Goal: Information Seeking & Learning: Find specific fact

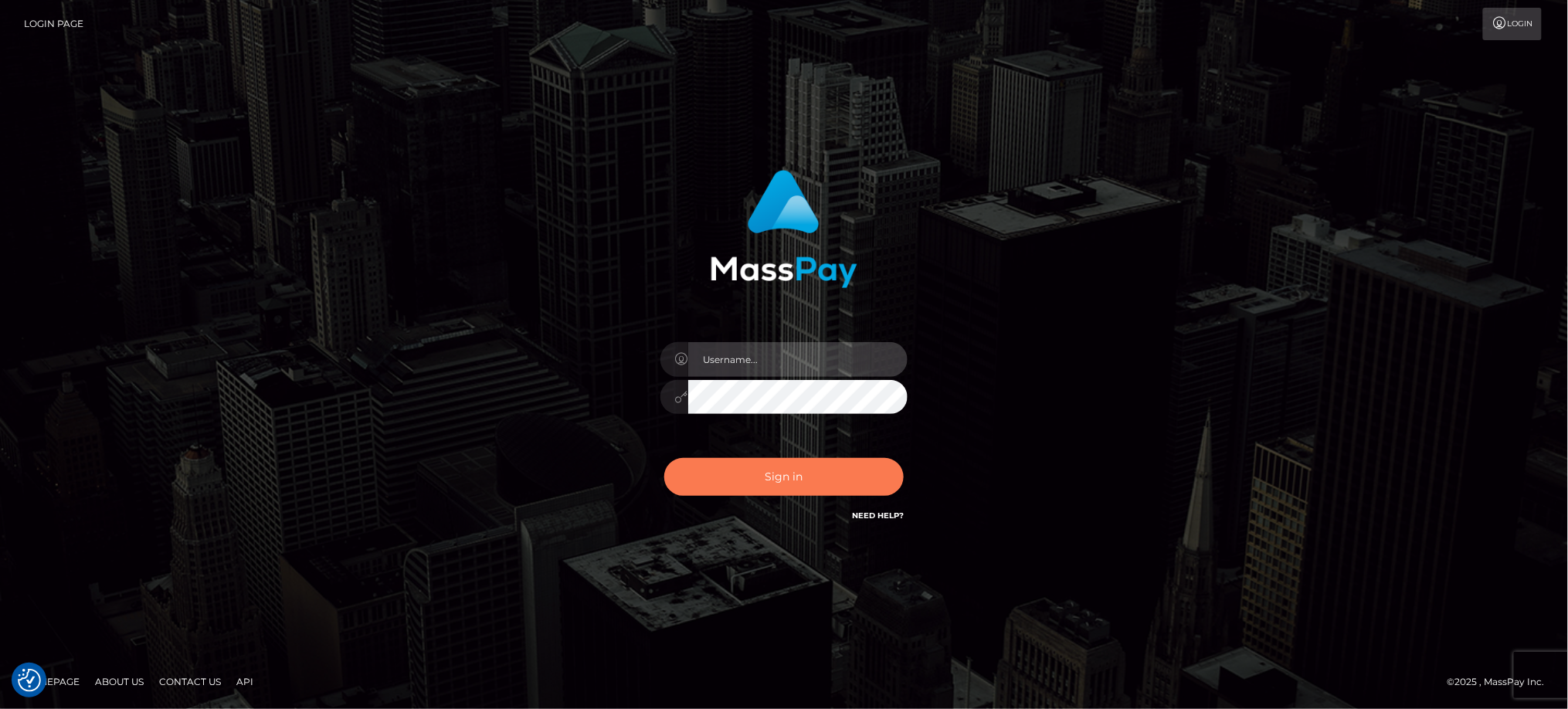
type input "Jiecel"
click at [797, 471] on button "Sign in" at bounding box center [784, 477] width 240 height 38
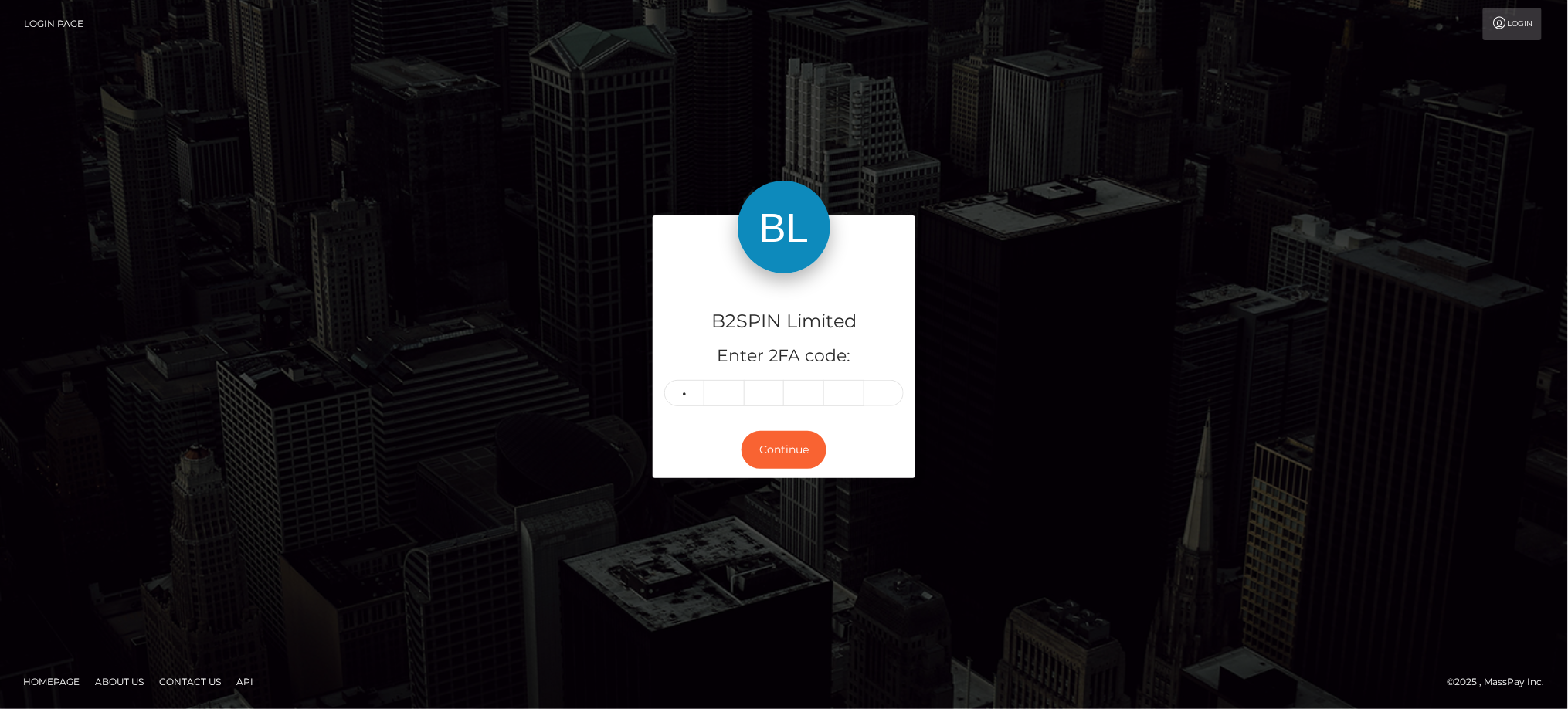
type input "4"
type input "2"
type input "5"
type input "4"
type input "2"
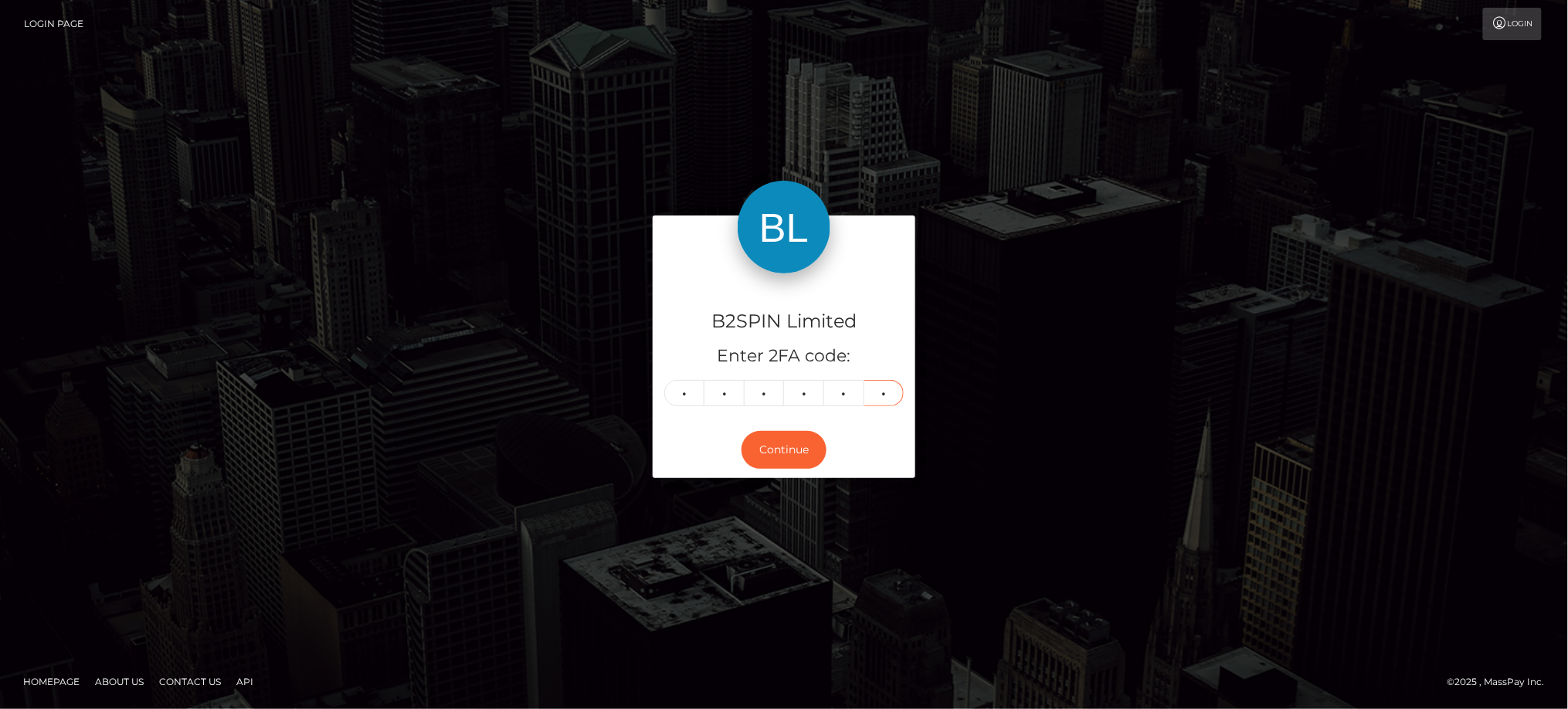
type input "1"
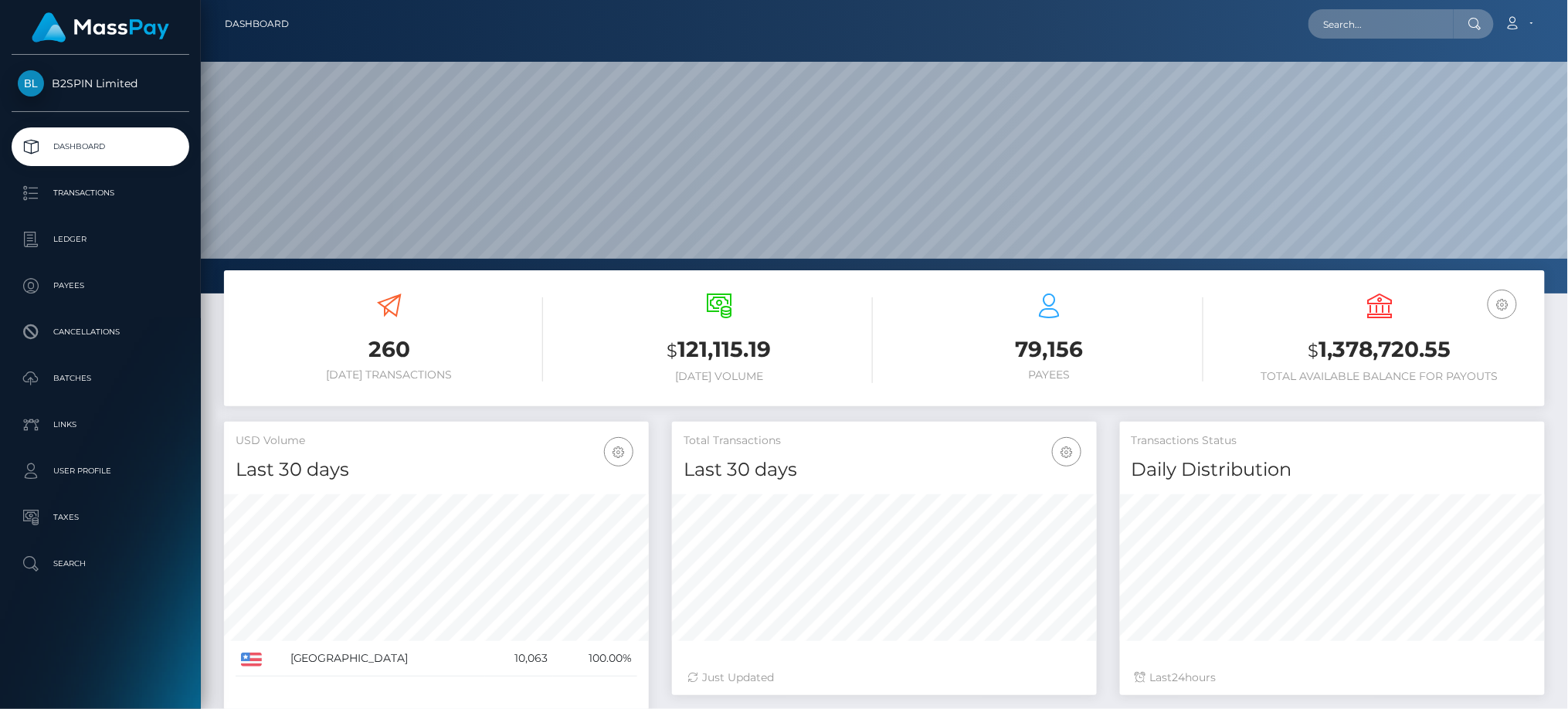
scroll to position [274, 424]
click at [1406, 12] on input "text" at bounding box center [1381, 23] width 145 height 29
paste input "2851bb4b-0950-4142-bdf8-aa14a6406ed6"
click at [1394, 22] on input "2851bb4b-0950-4142-bdf8-aa14a6406ed6" at bounding box center [1381, 23] width 145 height 29
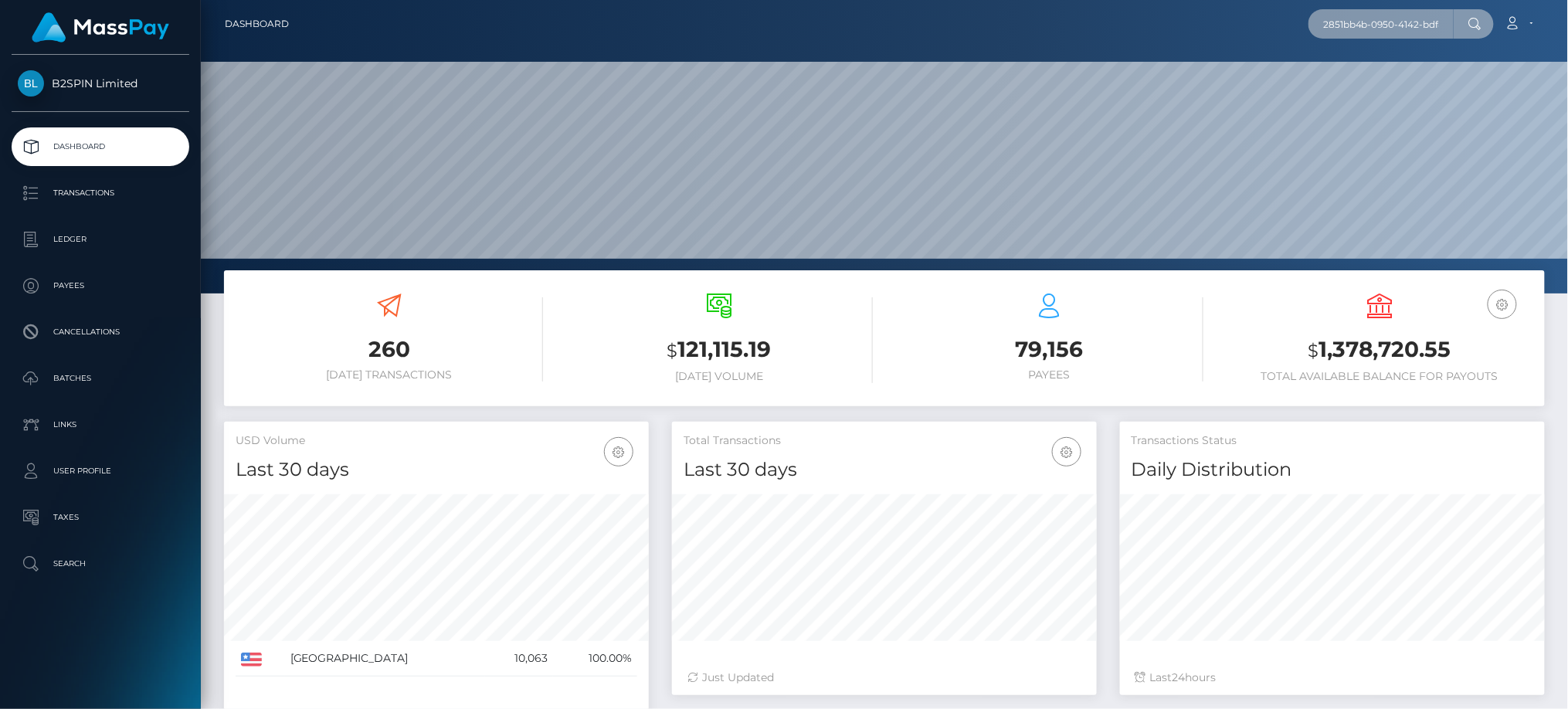
click at [1394, 22] on input "2851bb4b-0950-4142-bdf8-aa14a6406ed6" at bounding box center [1381, 23] width 145 height 29
paste input "3425709"
click at [1381, 7] on div "3425709 Loading... Loading... Account Edit Profile Logout" at bounding box center [923, 23] width 1243 height 32
click at [1381, 28] on input "3425709" at bounding box center [1381, 23] width 145 height 29
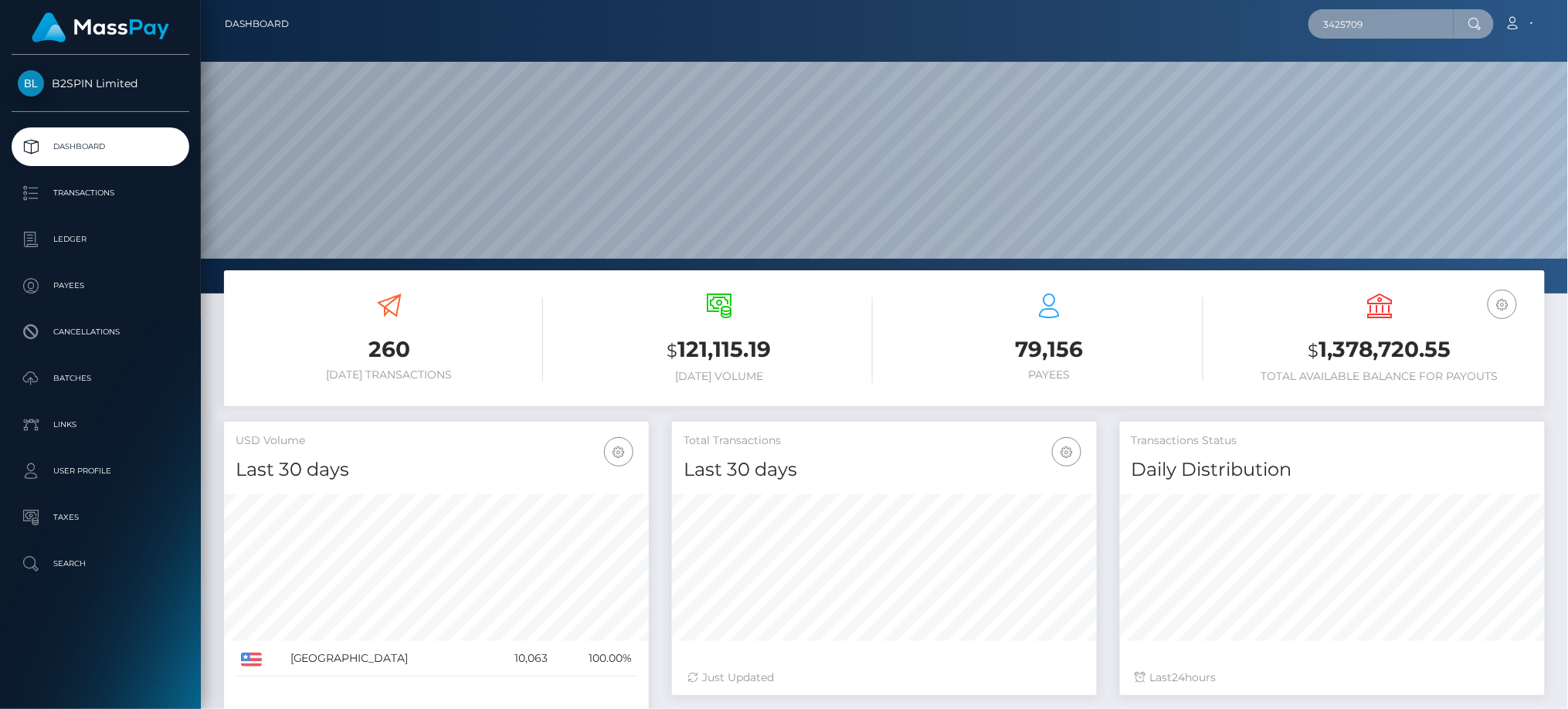
click at [1381, 28] on input "3425709" at bounding box center [1381, 23] width 145 height 29
paste input "1315325305"
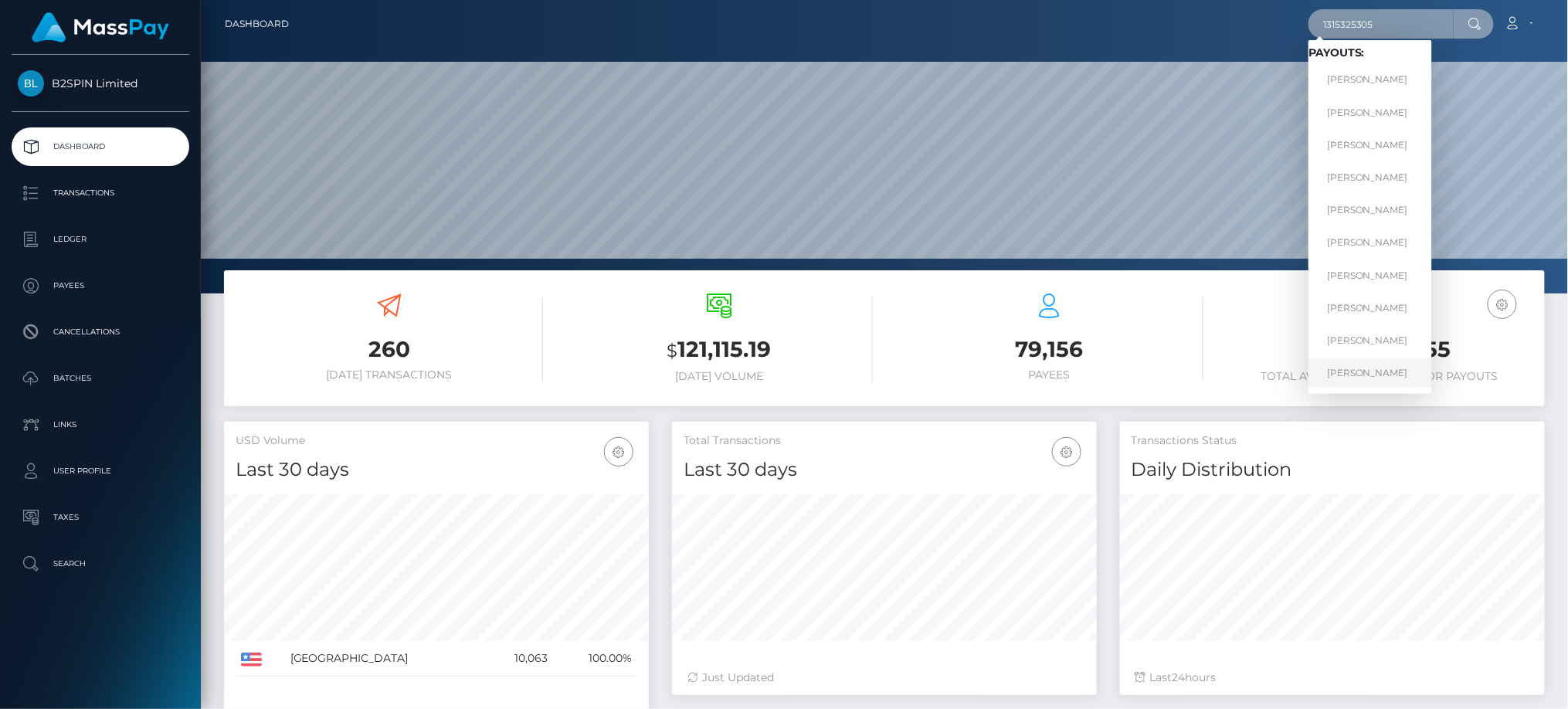
type input "1315325305"
click at [1355, 374] on link "SUSAN MARIE PIHL" at bounding box center [1370, 372] width 124 height 28
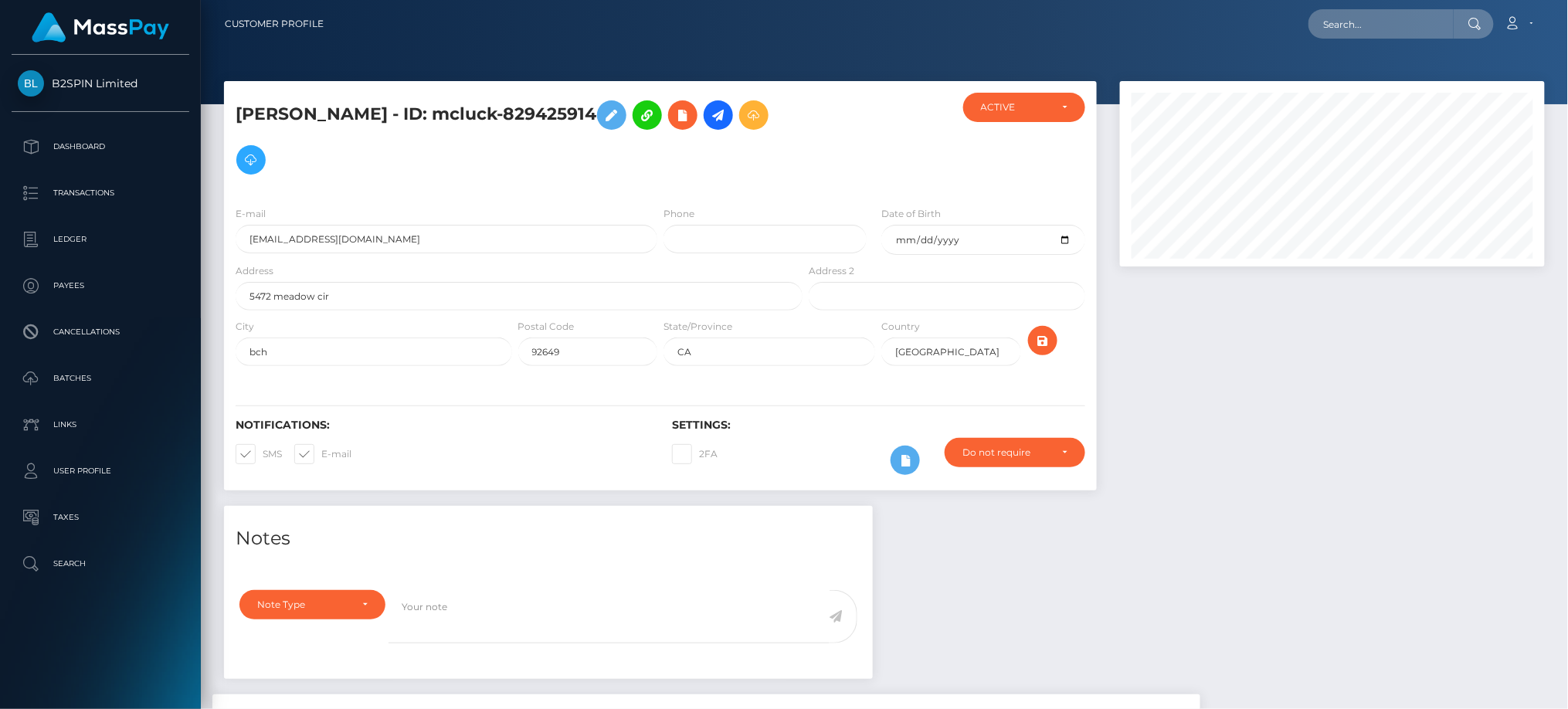
scroll to position [686, 0]
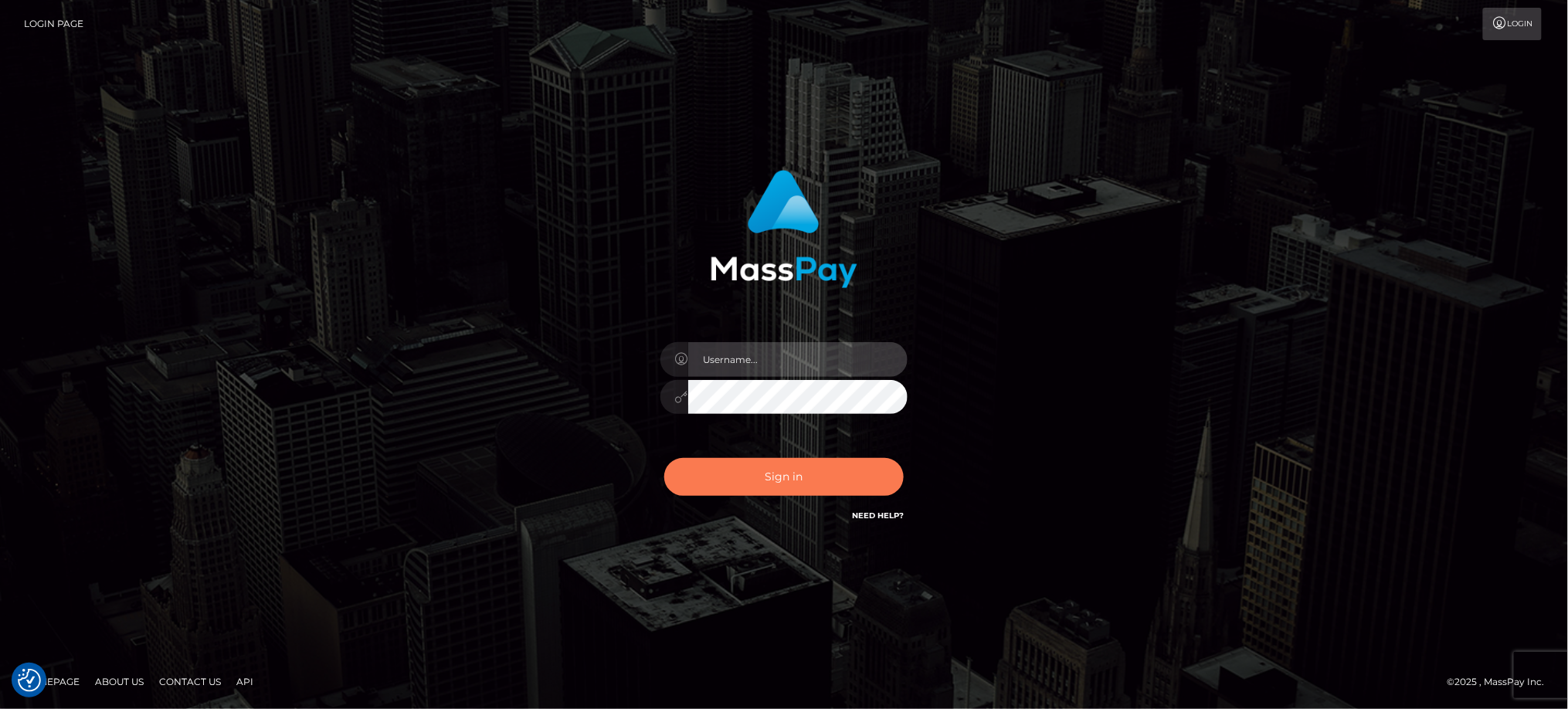
type input "Jiecel"
click at [765, 467] on button "Sign in" at bounding box center [784, 477] width 240 height 38
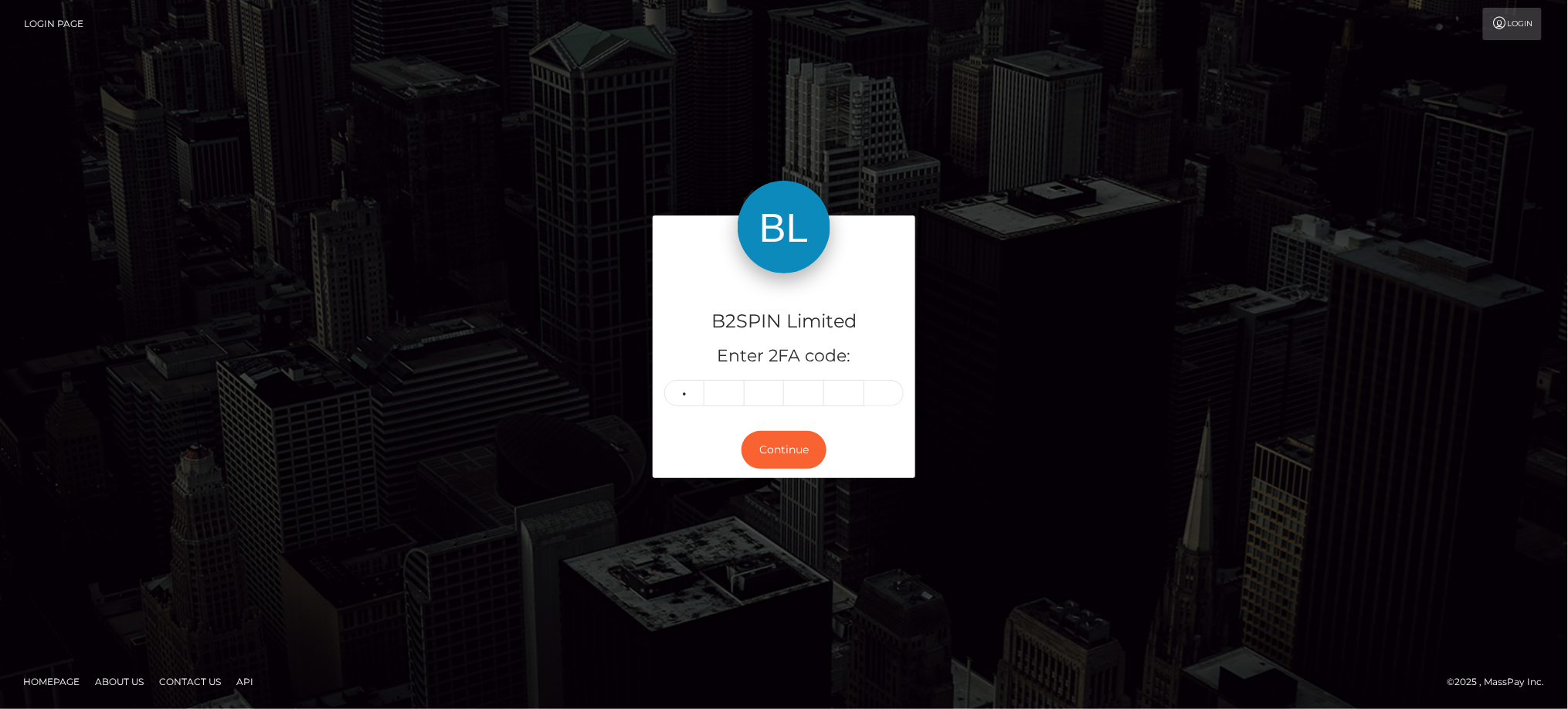
type input "4"
type input "2"
type input "1"
type input "0"
type input "7"
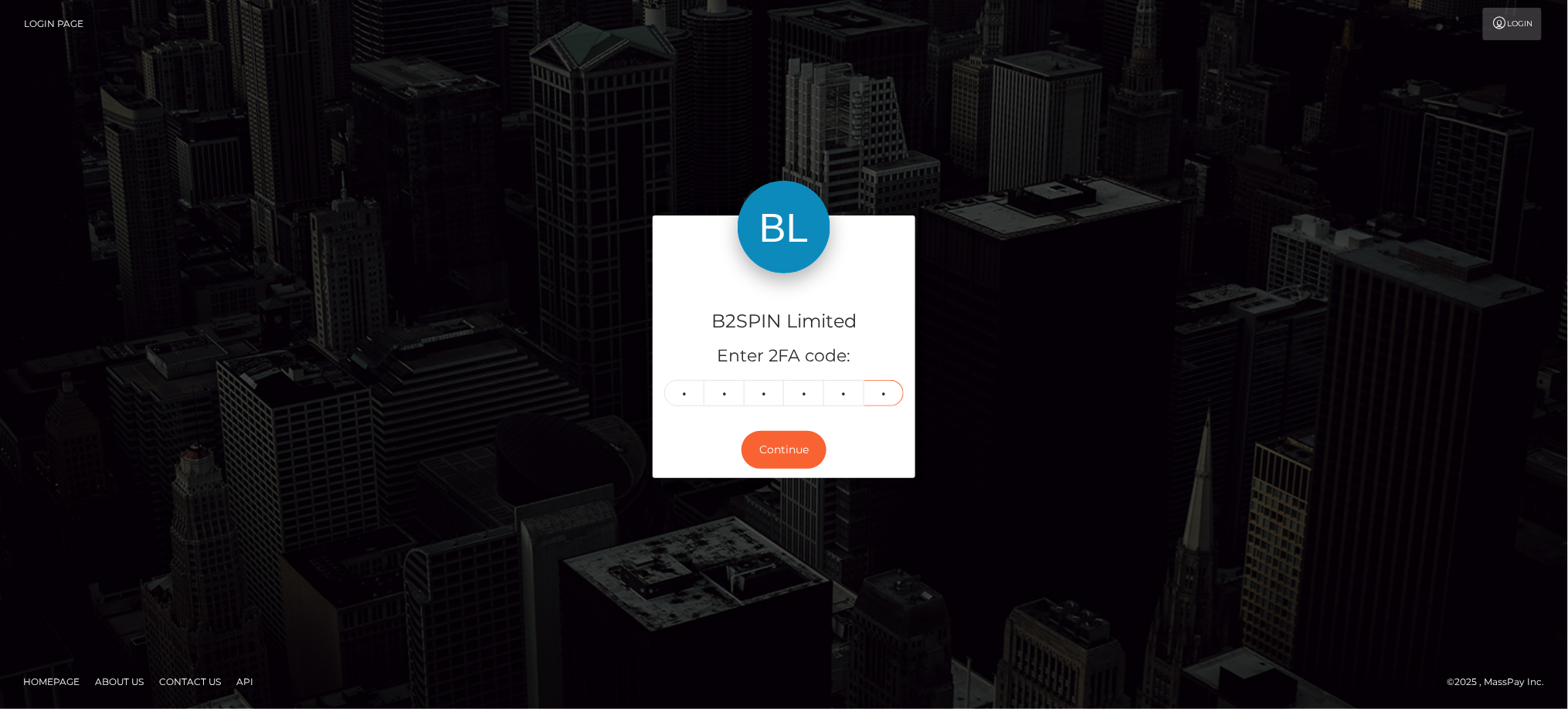
type input "7"
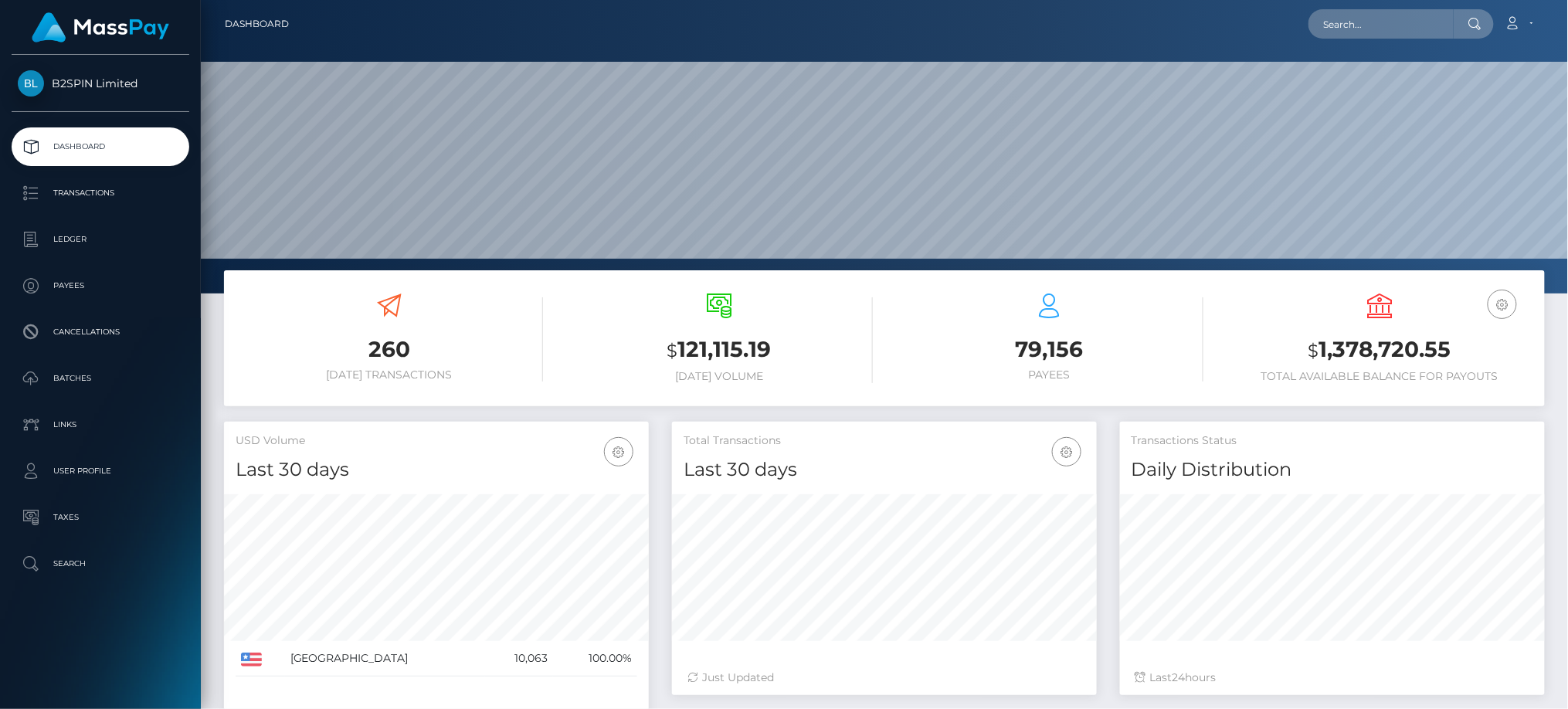
scroll to position [274, 424]
click at [1358, 36] on input "text" at bounding box center [1381, 23] width 145 height 29
paste input "17344290-d5e9-4958-9ff4-0f691a2d4b27"
click at [1443, 28] on input "17344290-d5e9-4958-9ff4-0f691a2d4b27" at bounding box center [1381, 23] width 145 height 29
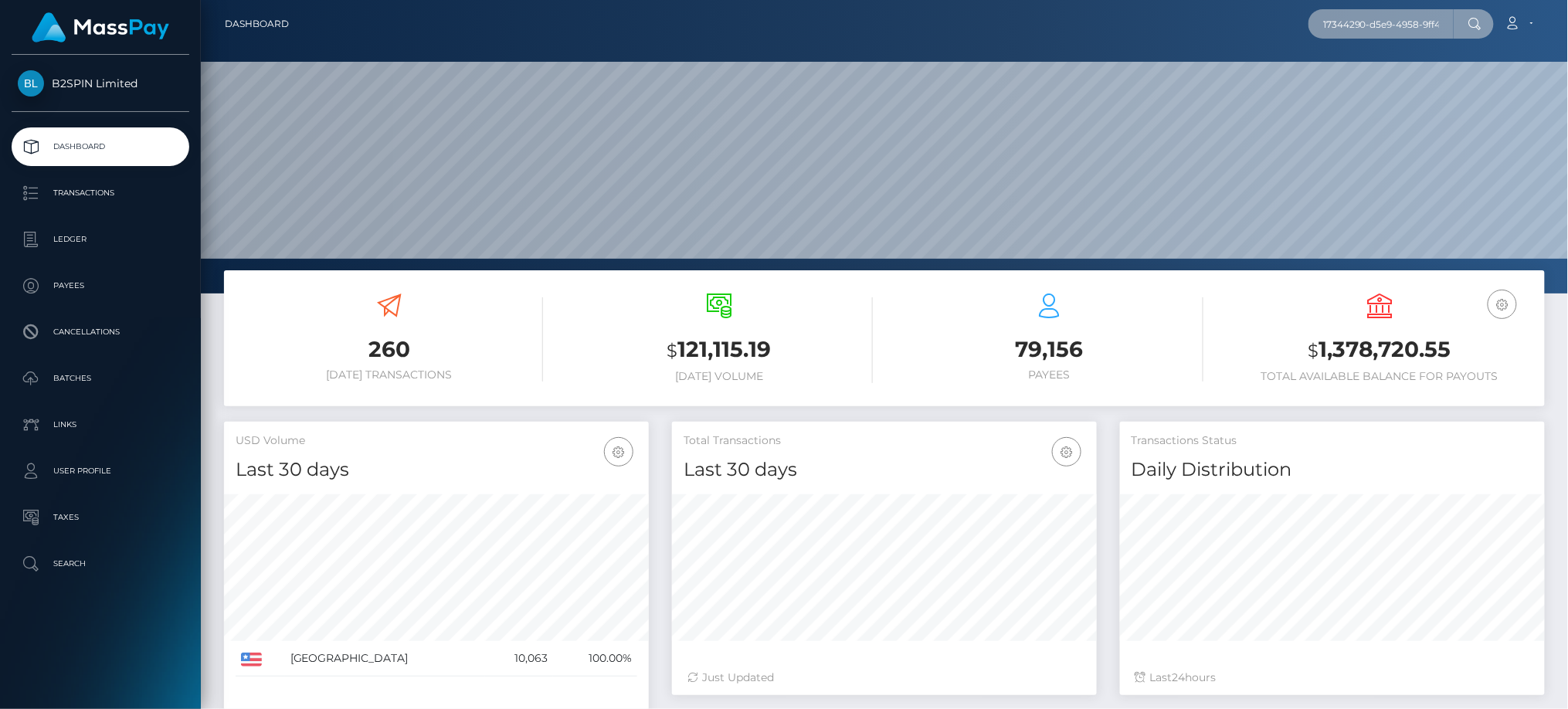
click at [1443, 28] on input "17344290-d5e9-4958-9ff4-0f691a2d4b27" at bounding box center [1381, 23] width 145 height 29
paste input "3406682"
click at [1396, 18] on input "3406682" at bounding box center [1381, 23] width 145 height 29
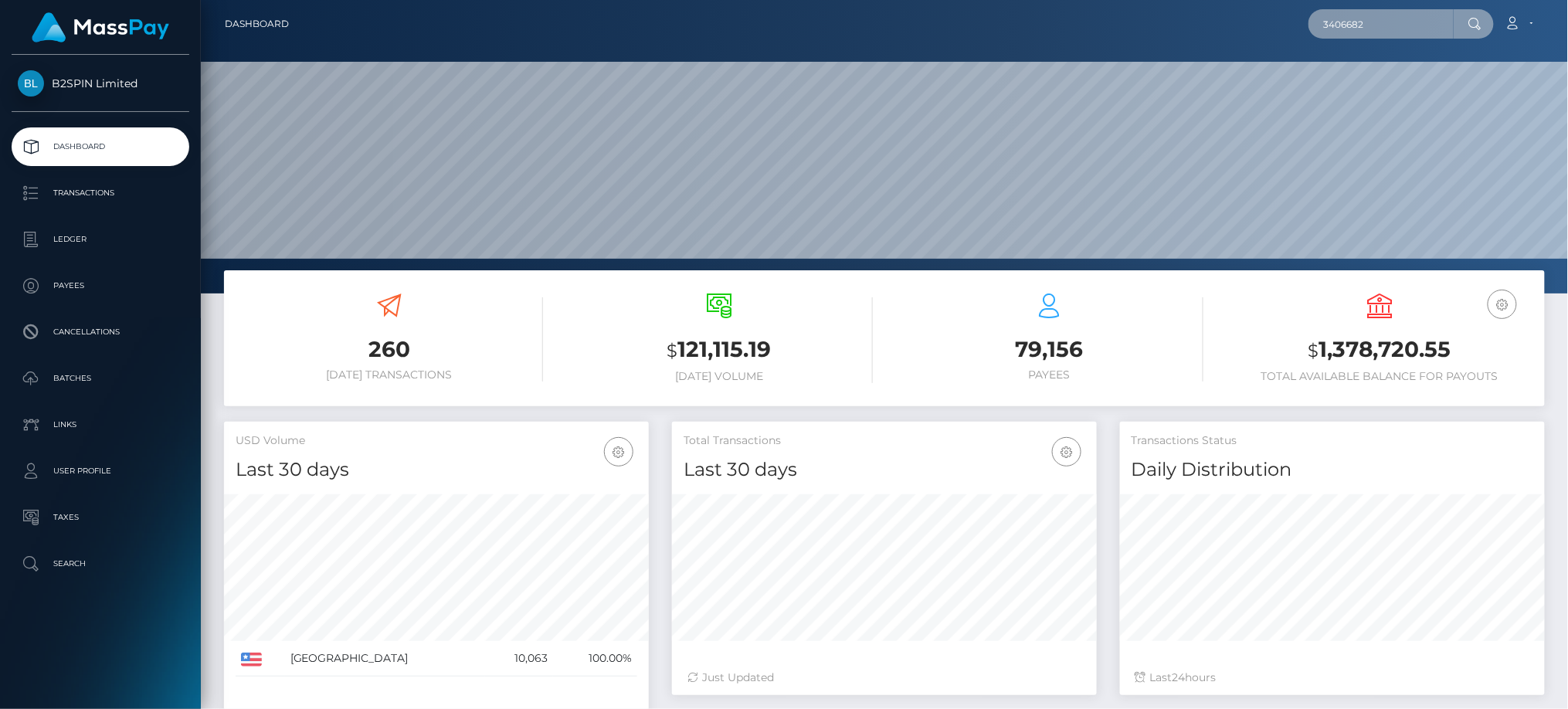
paste input "1048222474"
type input "1048222474"
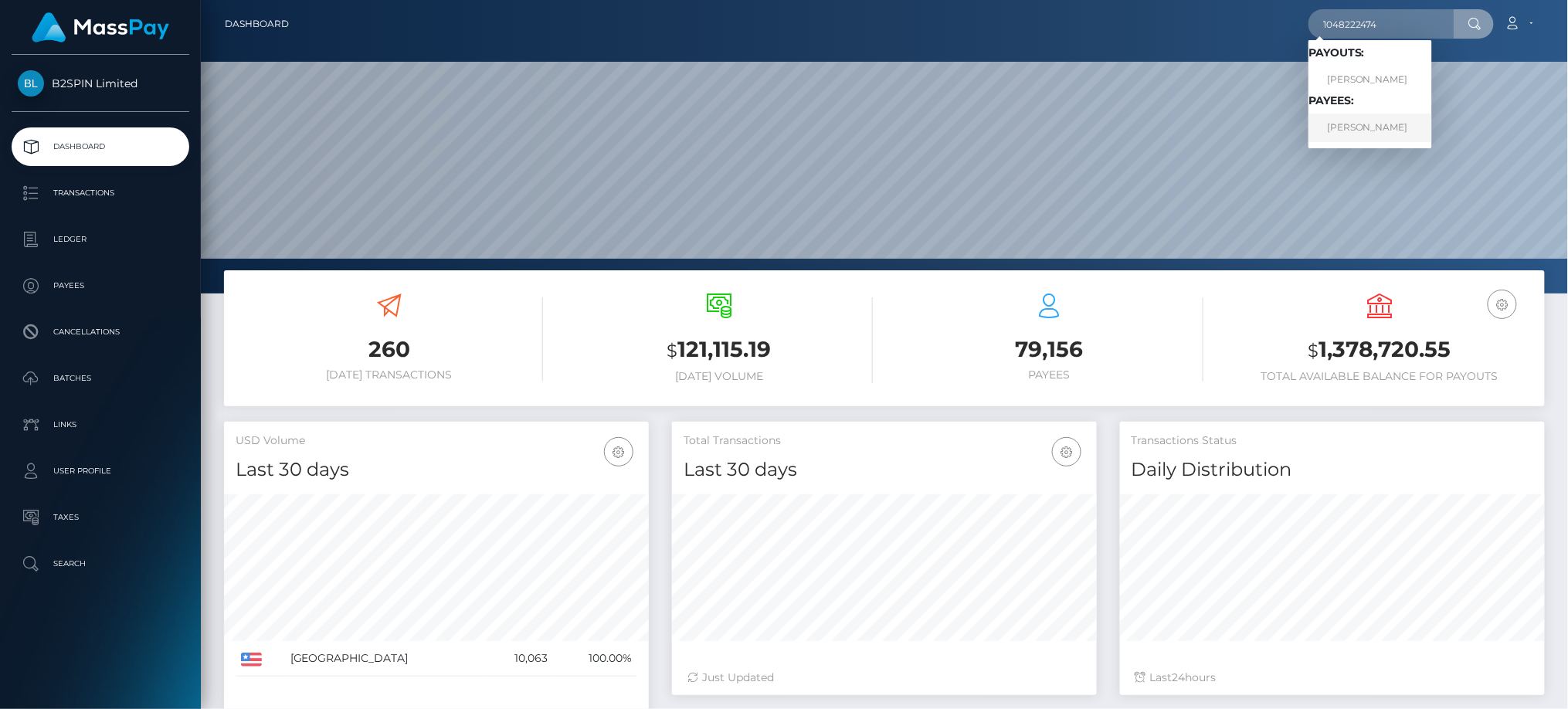
click at [1363, 128] on link "Shin Mei Loo" at bounding box center [1370, 128] width 124 height 28
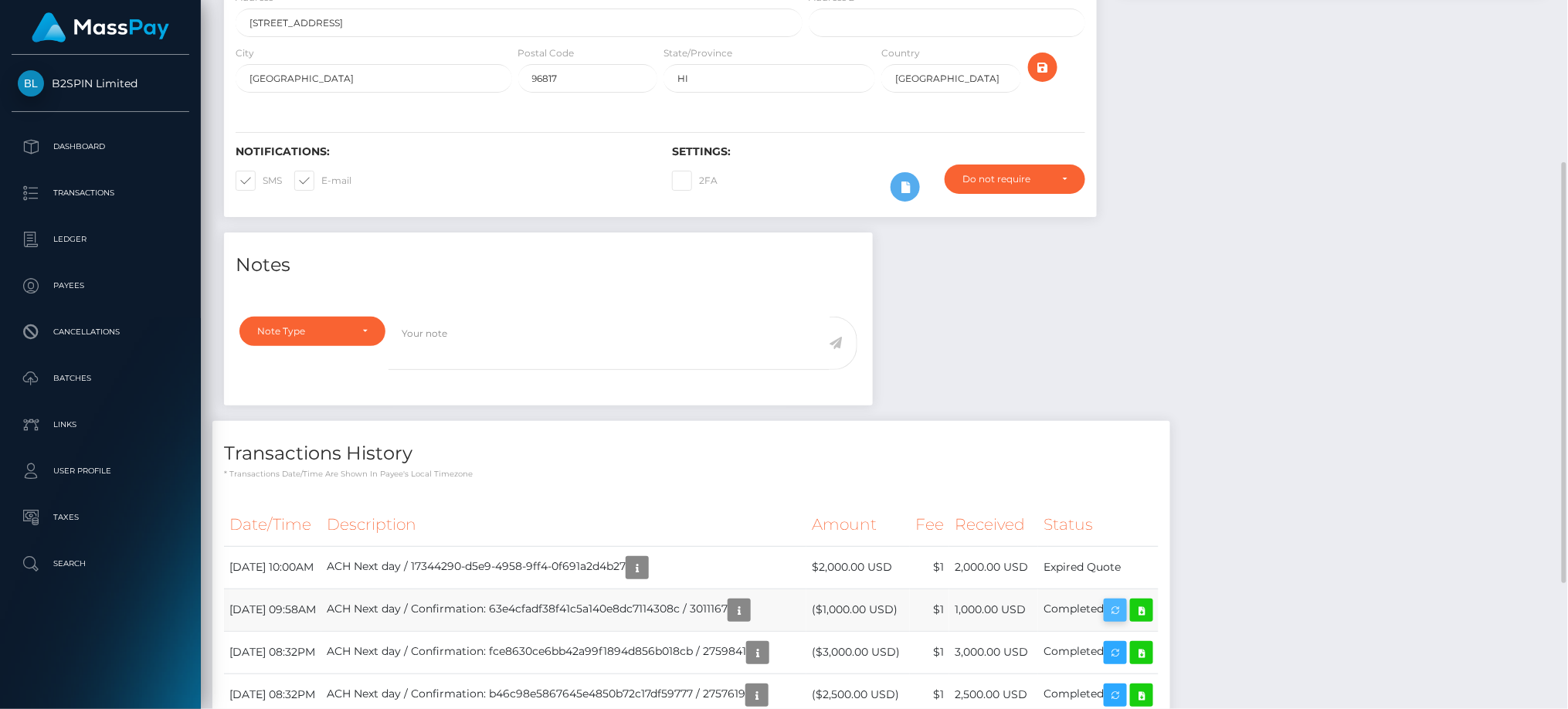
scroll to position [185, 424]
drag, startPoint x: 1271, startPoint y: 41, endPoint x: 1274, endPoint y: 93, distance: 52.1
click at [1271, 41] on div at bounding box center [1332, 20] width 448 height 425
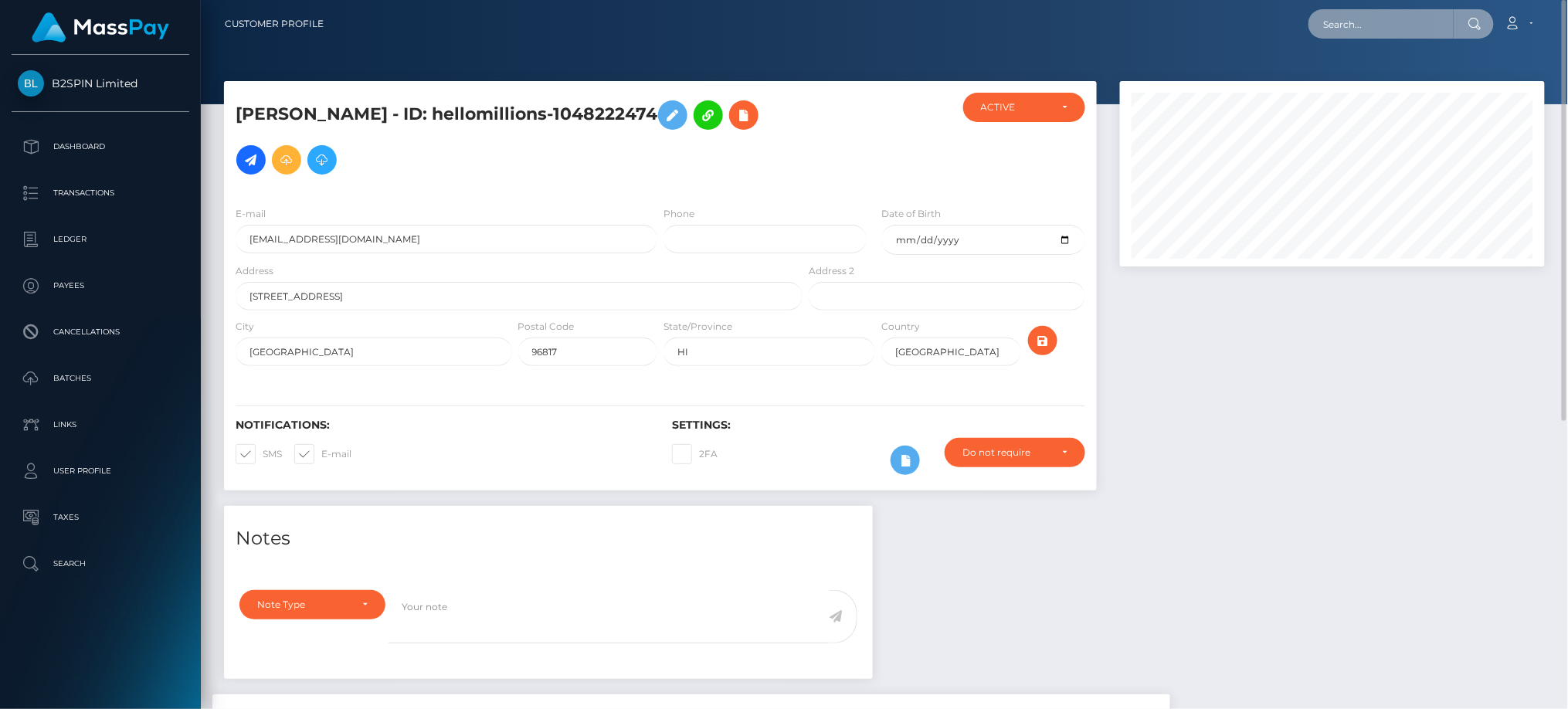
click at [1403, 37] on input "text" at bounding box center [1381, 23] width 145 height 29
paste input "a8471865-d804-4706-8589-31f47a4db2d6"
click at [1410, 17] on input "a8471865-d804-4706-8589-31f47a4db2d6" at bounding box center [1381, 23] width 145 height 29
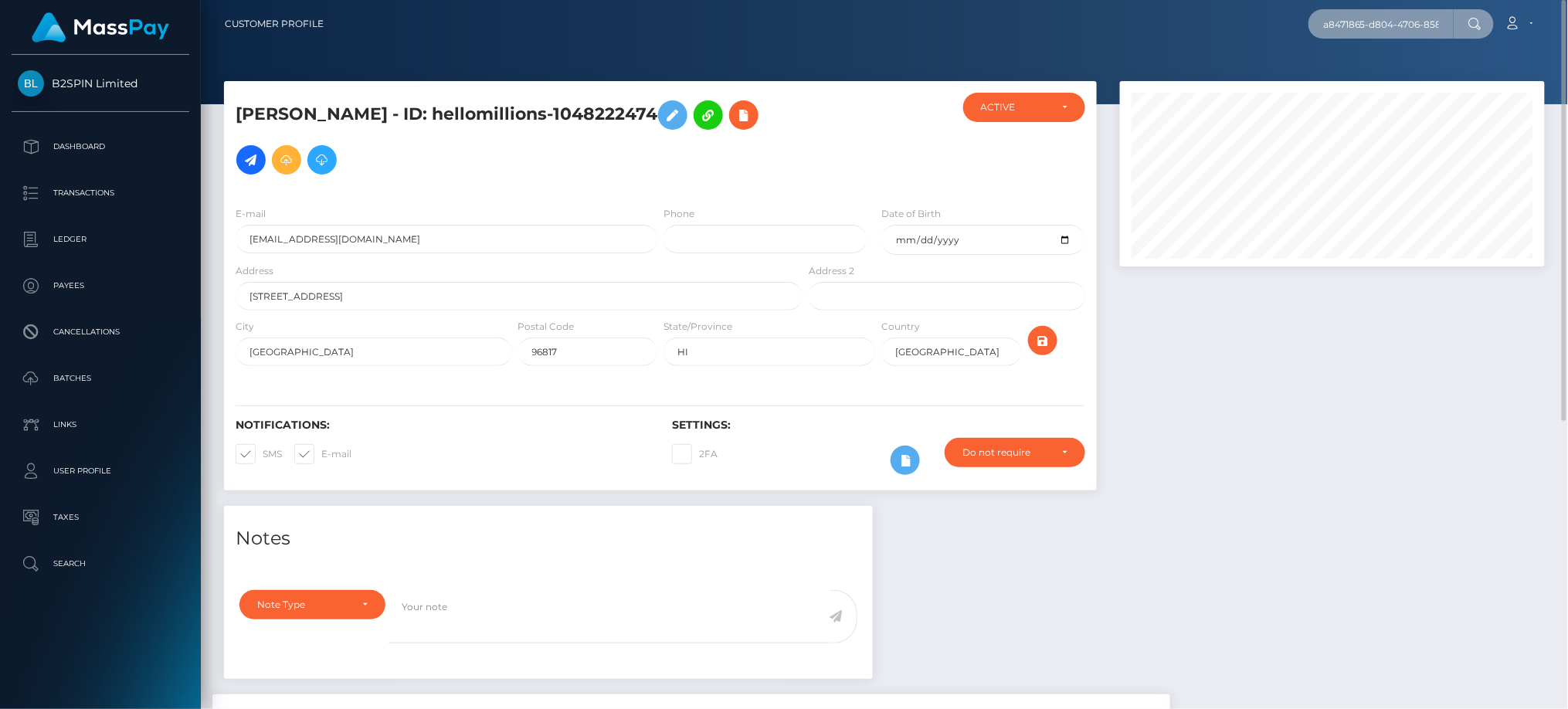
paste input "3406679"
click at [1400, 27] on input "3406679" at bounding box center [1381, 23] width 145 height 29
paste input "1028664305"
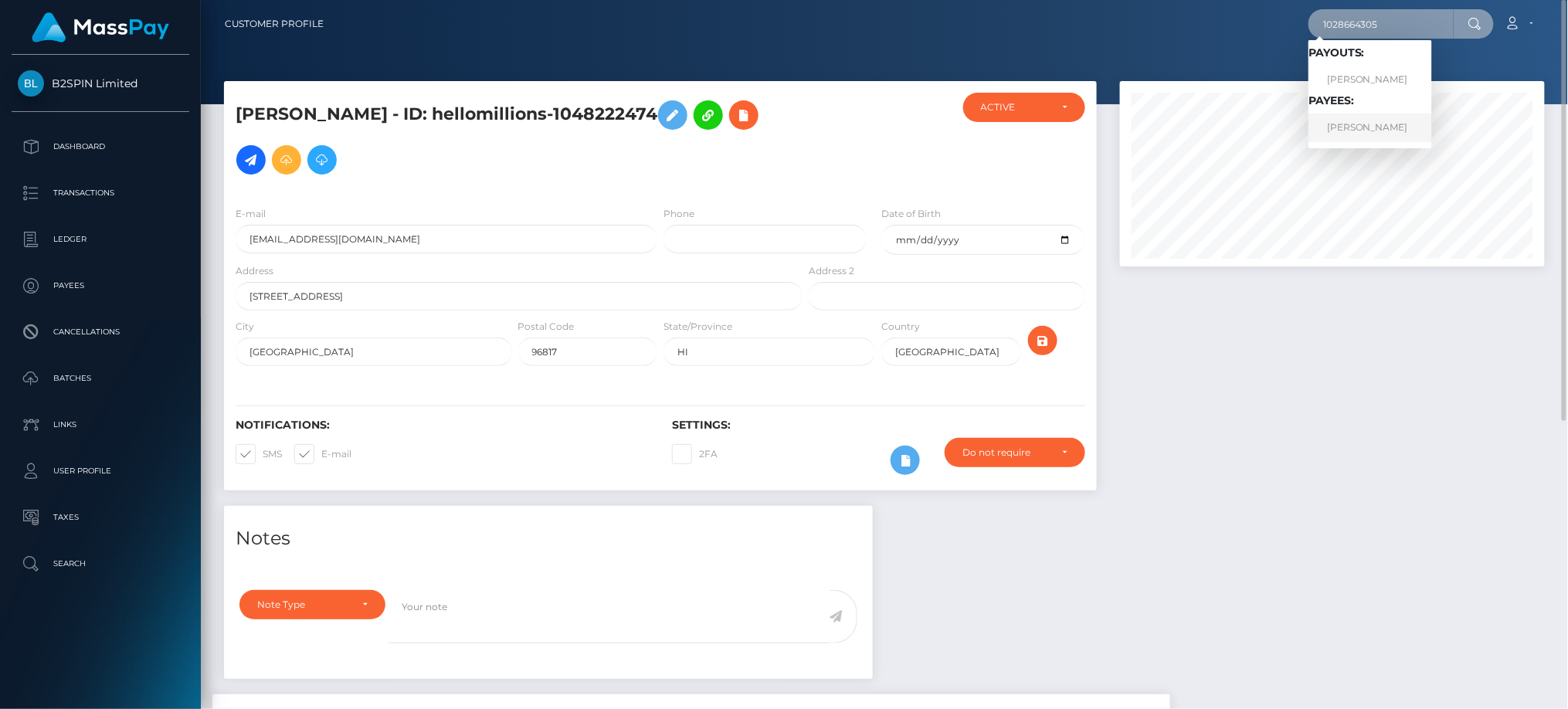
type input "1028664305"
click at [1371, 130] on link "THOMAS CHARLES RAINE" at bounding box center [1370, 128] width 124 height 28
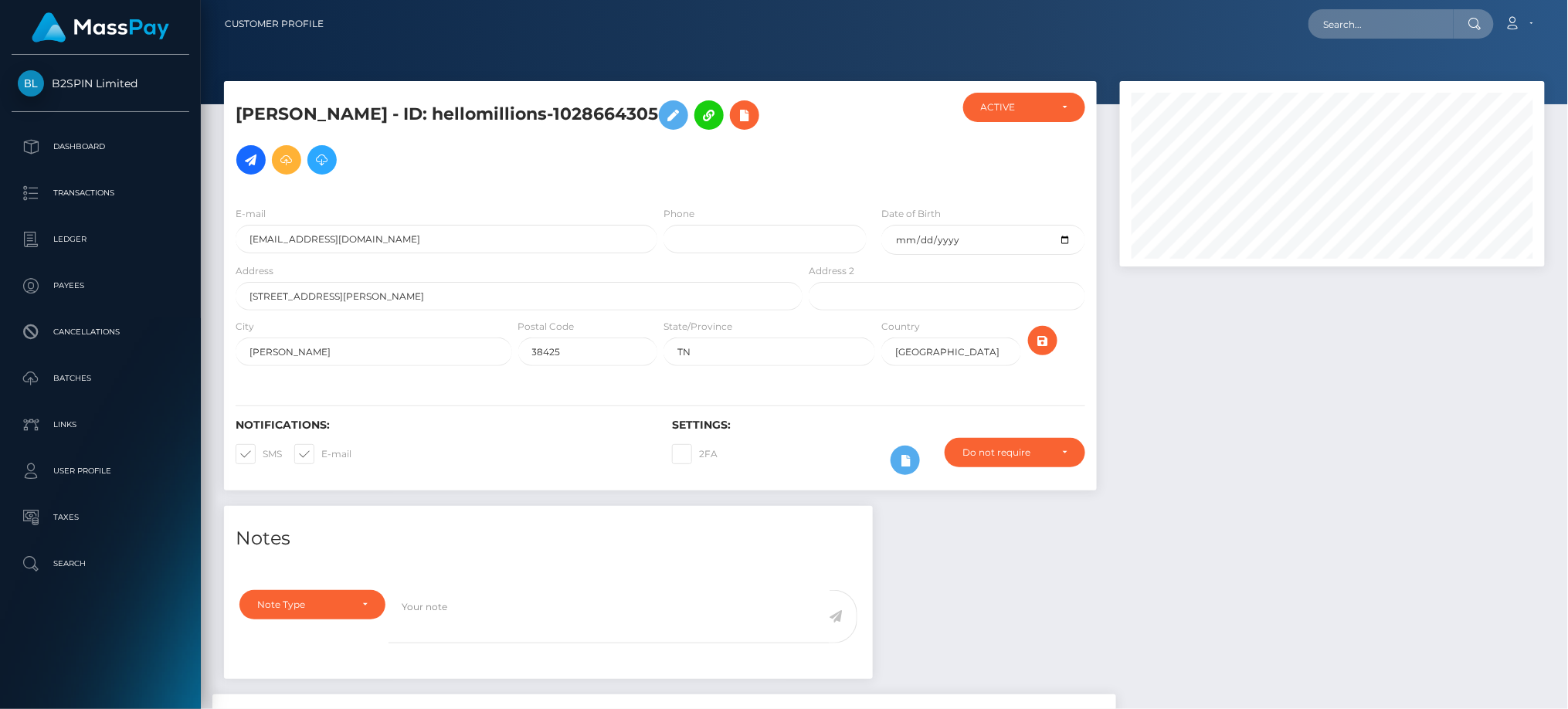
scroll to position [185, 424]
click at [1299, 365] on div at bounding box center [1332, 294] width 448 height 425
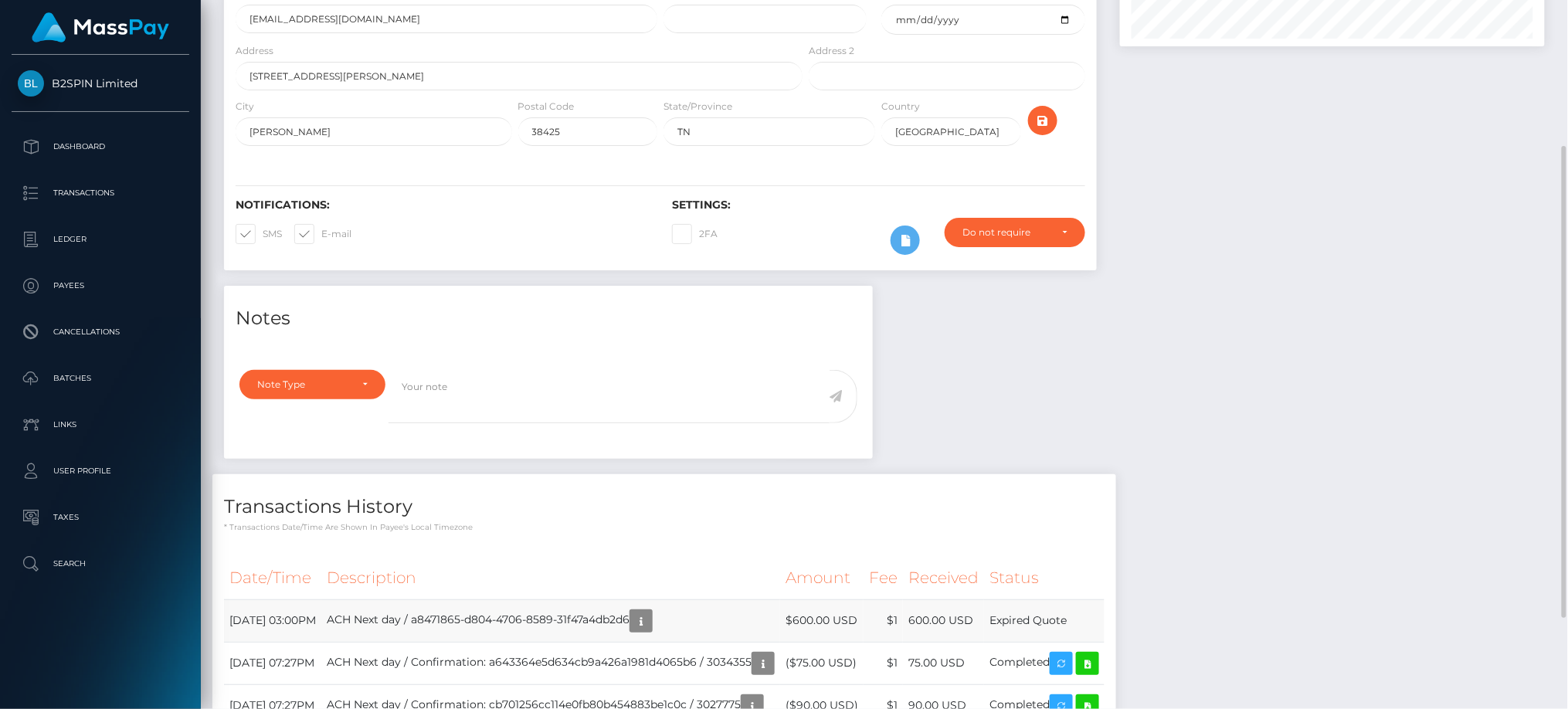
click at [1095, 627] on td "Expired Quote" at bounding box center [1044, 619] width 120 height 42
copy tbody "Expired Quote"
click at [1292, 93] on div at bounding box center [1332, 73] width 448 height 425
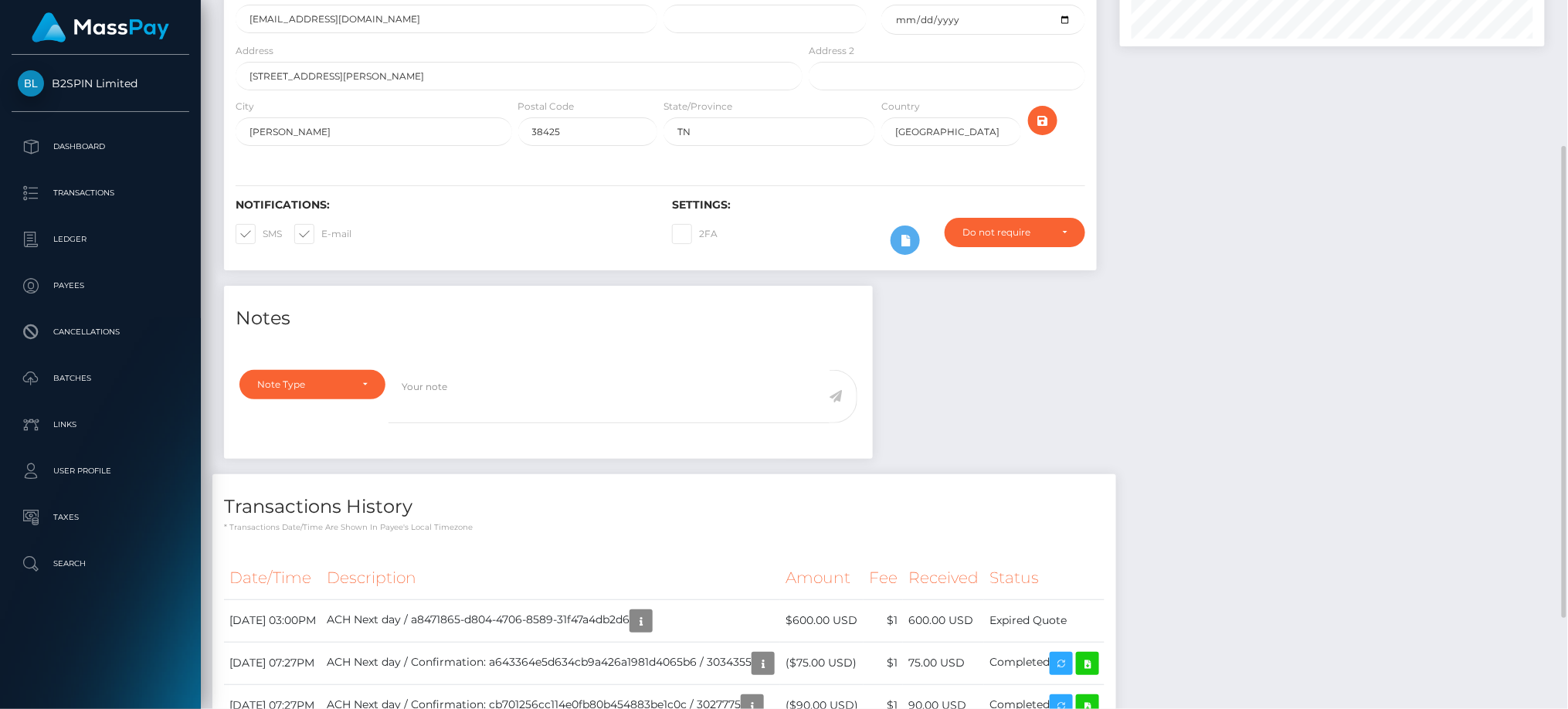
scroll to position [0, 0]
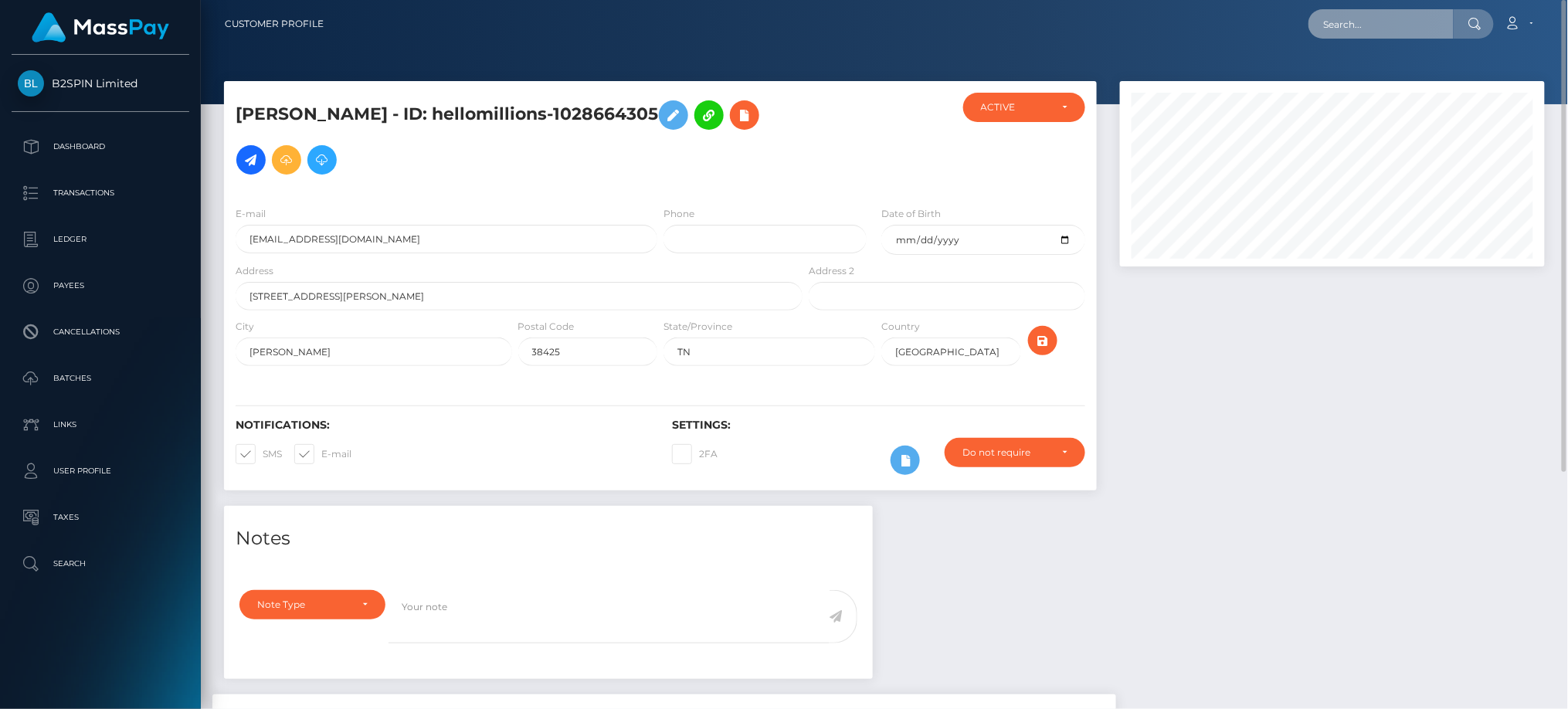
click at [1387, 22] on input "text" at bounding box center [1381, 23] width 145 height 29
paste input "5921c6b9-5a90-4ee3-a89b-c30ed07fd885"
click at [1405, 28] on input "5921c6b9-5a90-4ee3-a89b-c30ed07fd885" at bounding box center [1381, 23] width 145 height 29
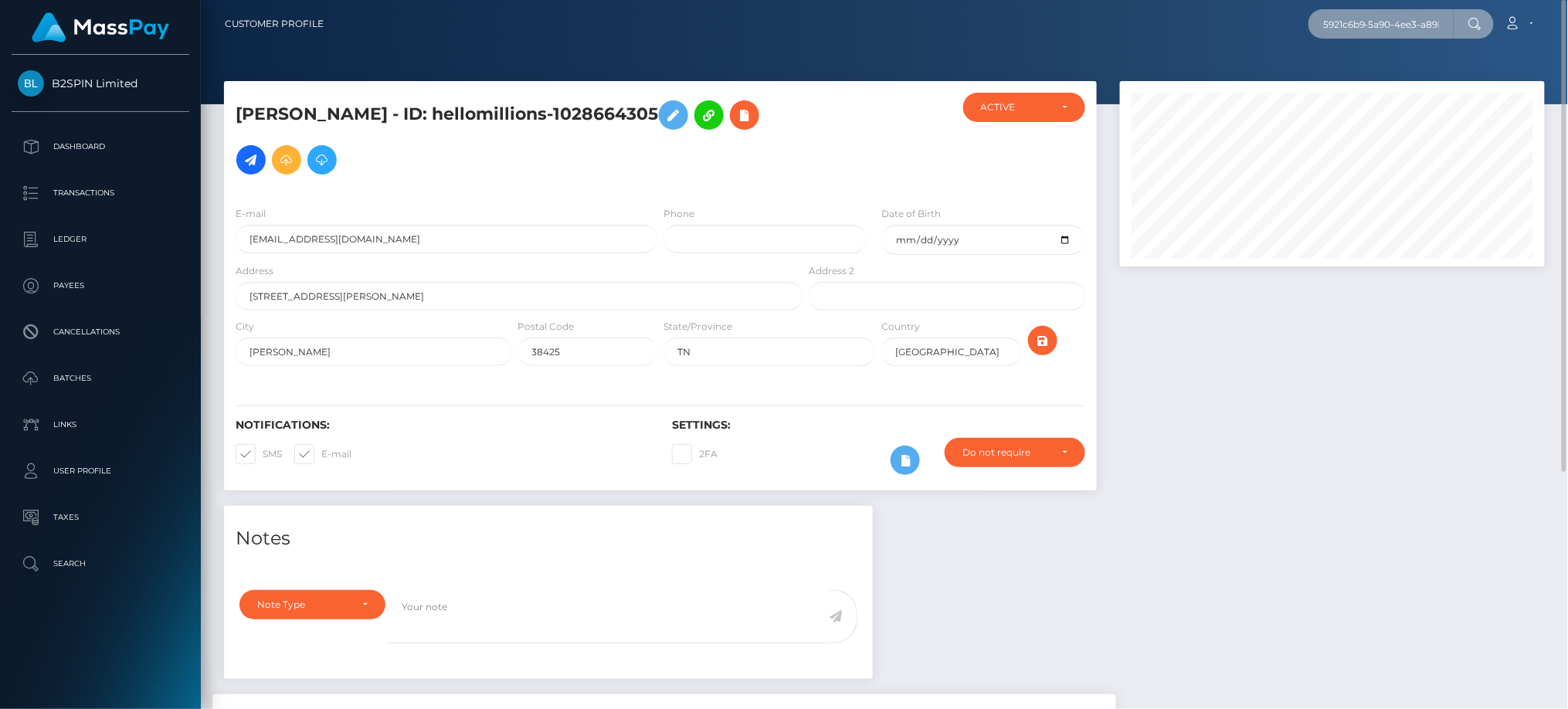
paste input "3406673"
click at [1362, 28] on input "3406673" at bounding box center [1381, 23] width 145 height 29
paste input "100441939"
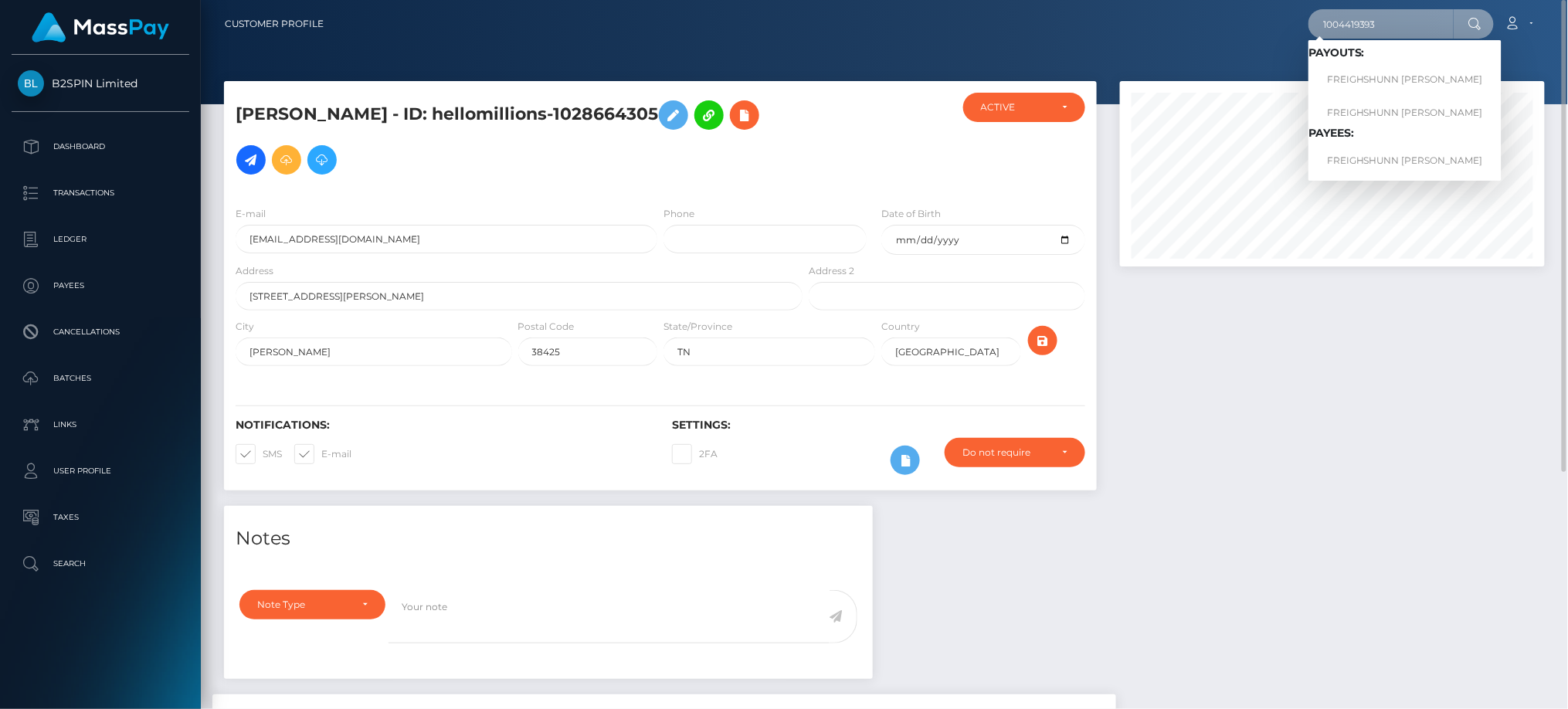
type input "1004419393"
click at [1381, 143] on span "Payouts: FREIGHSHUNN LAMMAR ALEXANDER FREIGHSHUNN LAMMAR ALEXANDER Payees: FREI…" at bounding box center [1405, 110] width 193 height 129
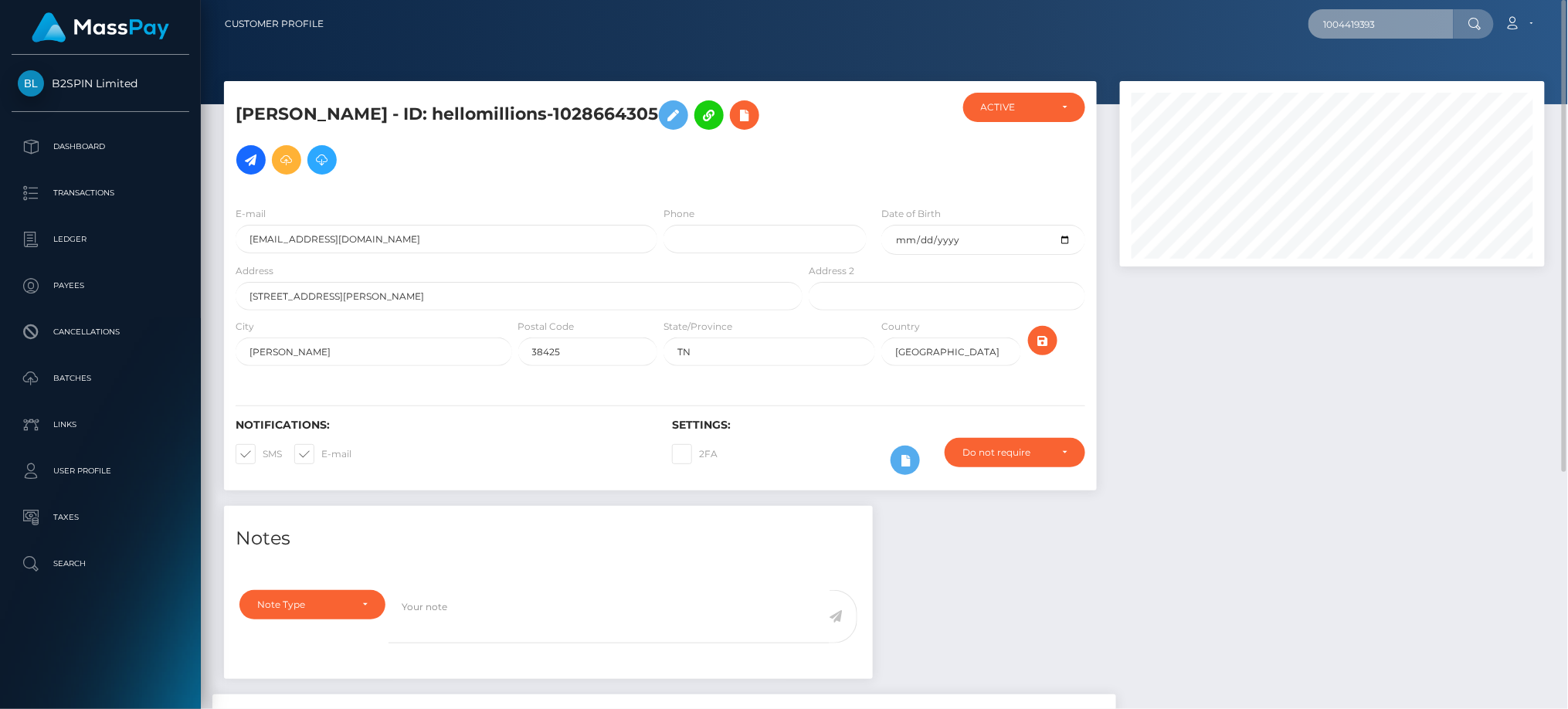
click at [1378, 29] on input "1004419393" at bounding box center [1381, 23] width 145 height 29
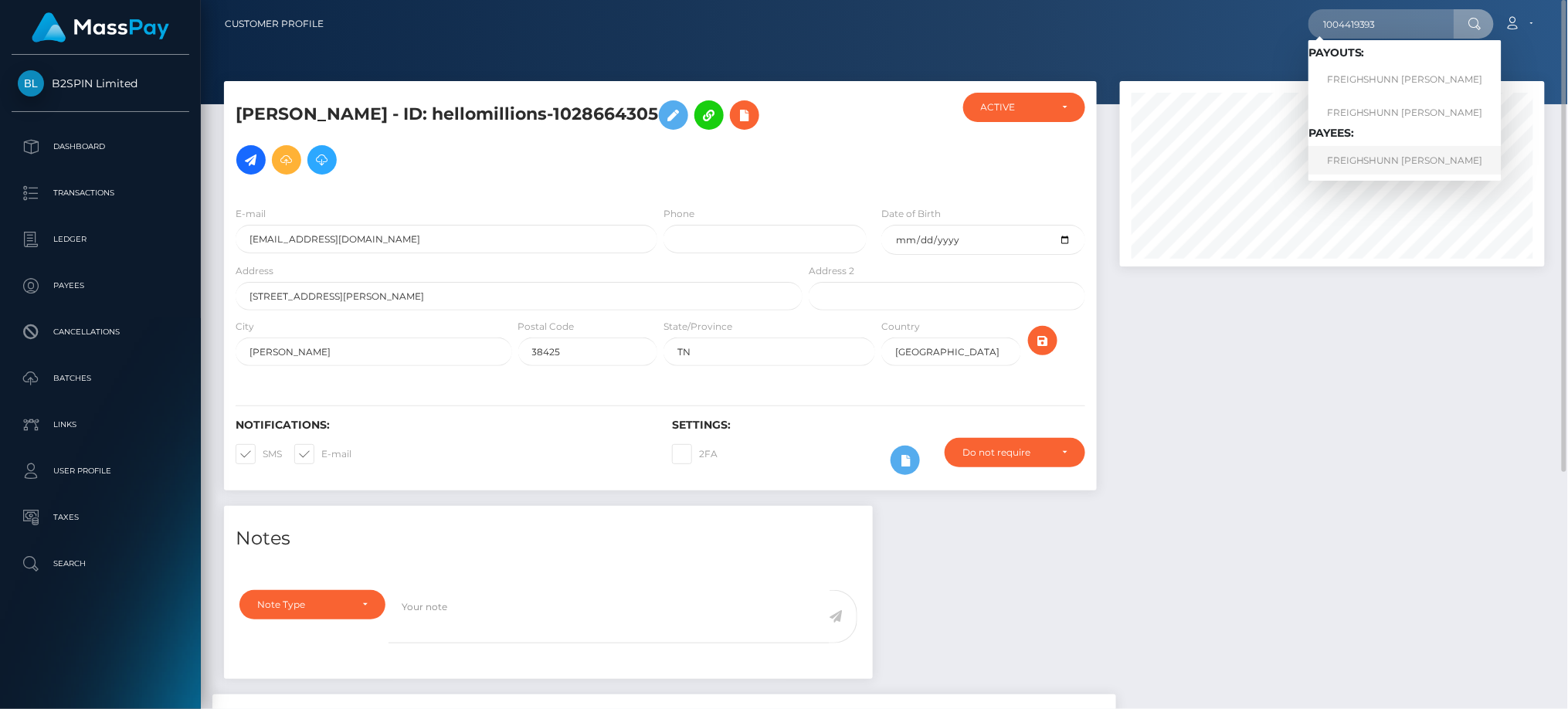
click at [1384, 147] on link "FREIGHSHUNN LAMMAR ALEXANDER" at bounding box center [1405, 160] width 193 height 28
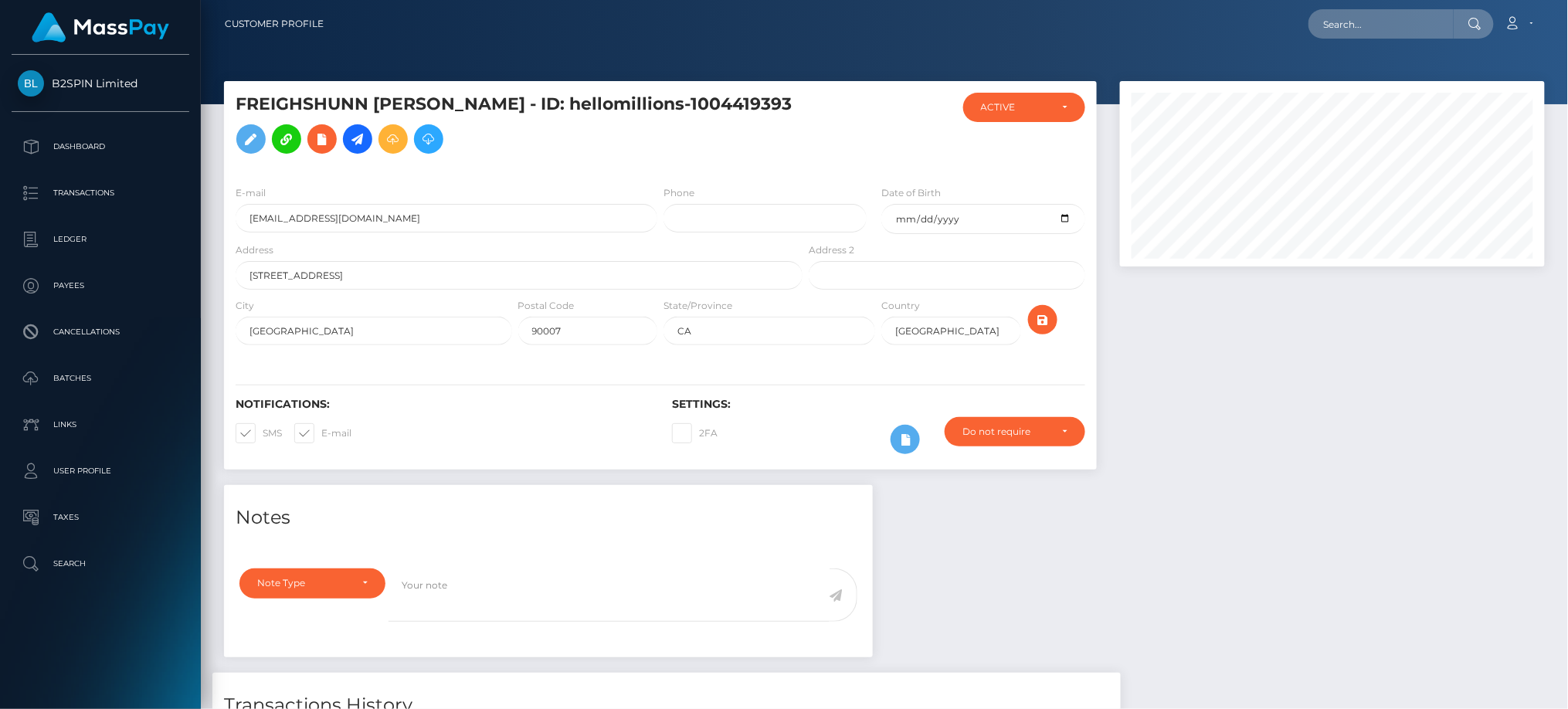
scroll to position [185, 424]
click at [1017, 29] on div "Loading... Loading... Account Edit Profile Logout" at bounding box center [940, 23] width 1208 height 32
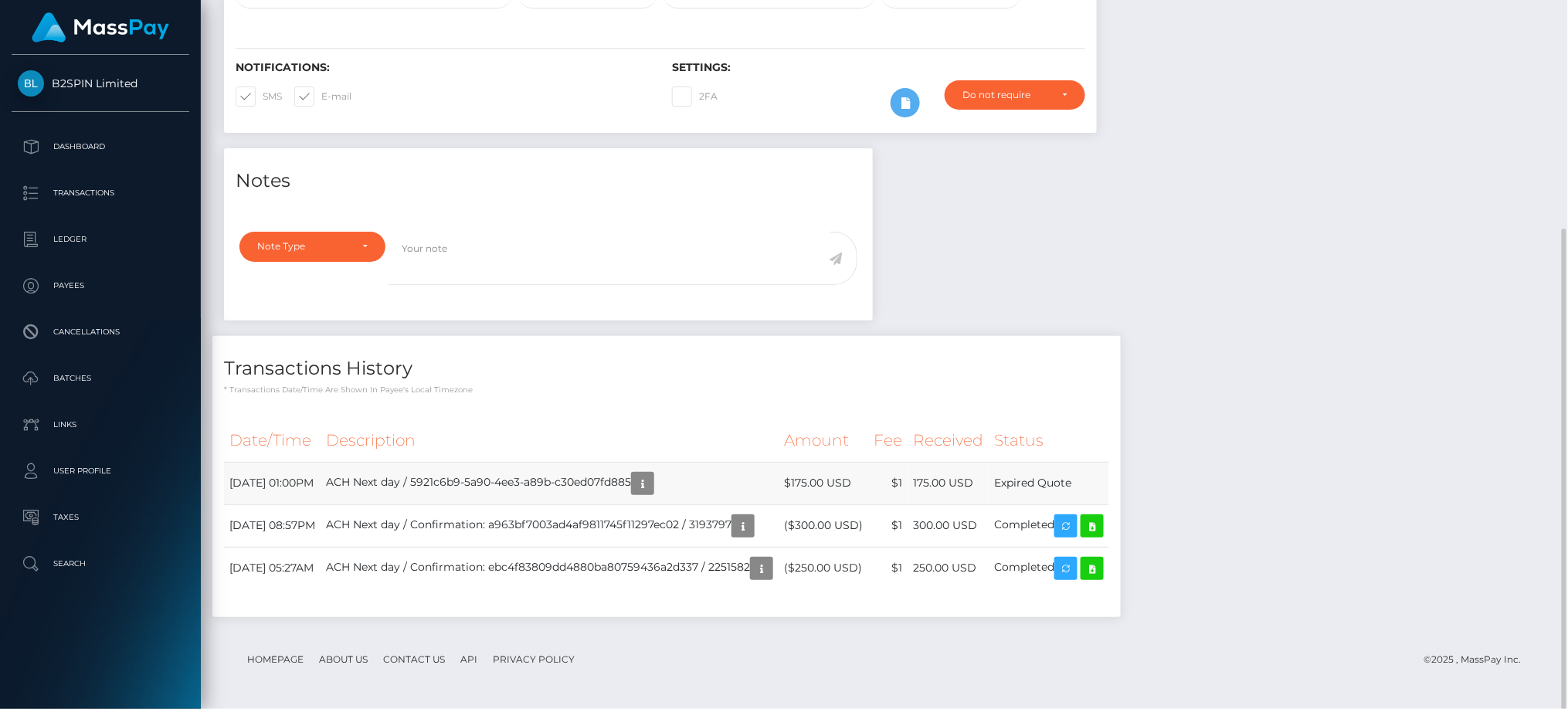
click at [1109, 480] on td "Expired Quote" at bounding box center [1049, 483] width 120 height 42
copy tbody "Expired Quote"
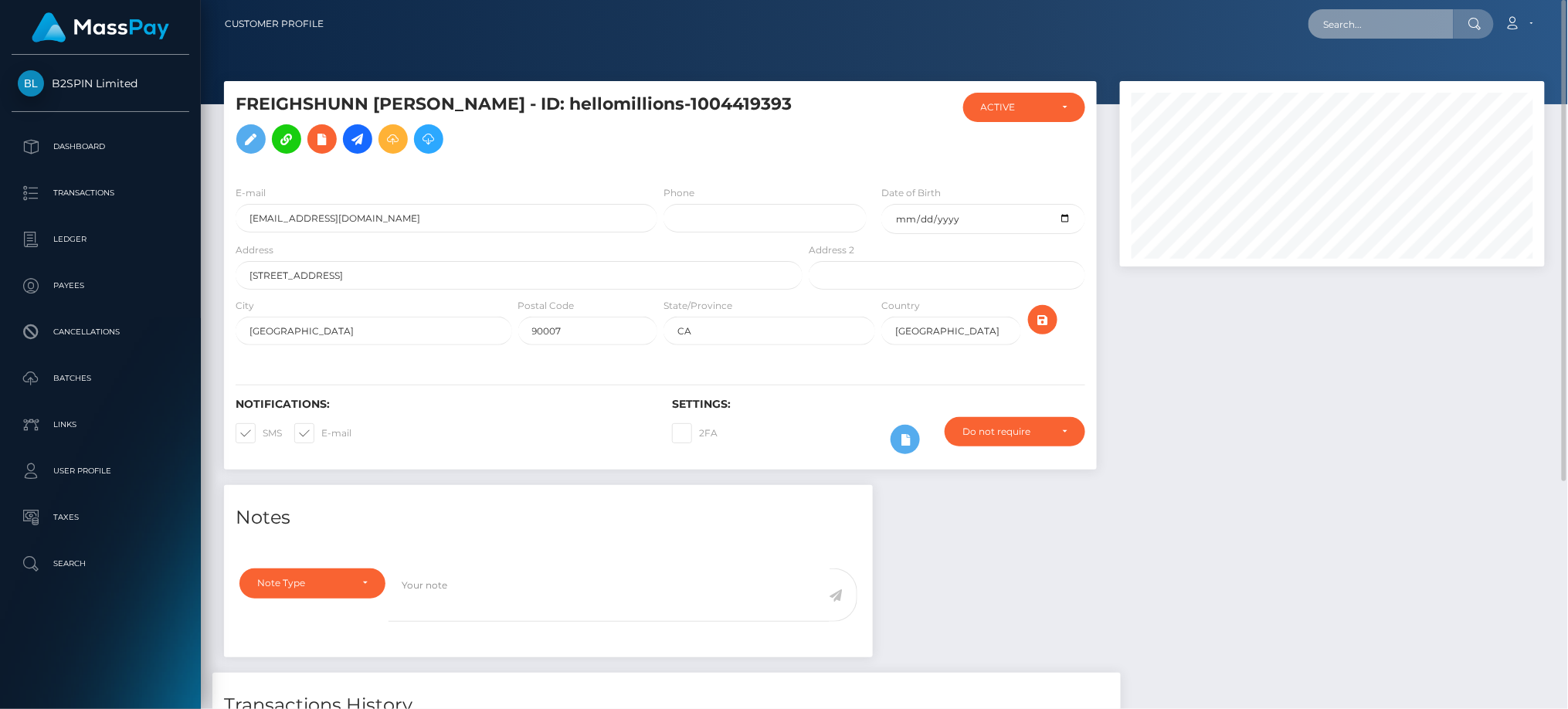
click at [1370, 17] on input "text" at bounding box center [1381, 23] width 145 height 29
paste input "c0edf3a5-6995-4d75-8b3b-754679f04527"
click at [1403, 23] on input "c0edf3a5-6995-4d75-8b3b-754679f04527" at bounding box center [1381, 23] width 145 height 29
click at [1401, 23] on input "c0edf3a5-6995-4d75-8b3b-754679f04527" at bounding box center [1381, 23] width 145 height 29
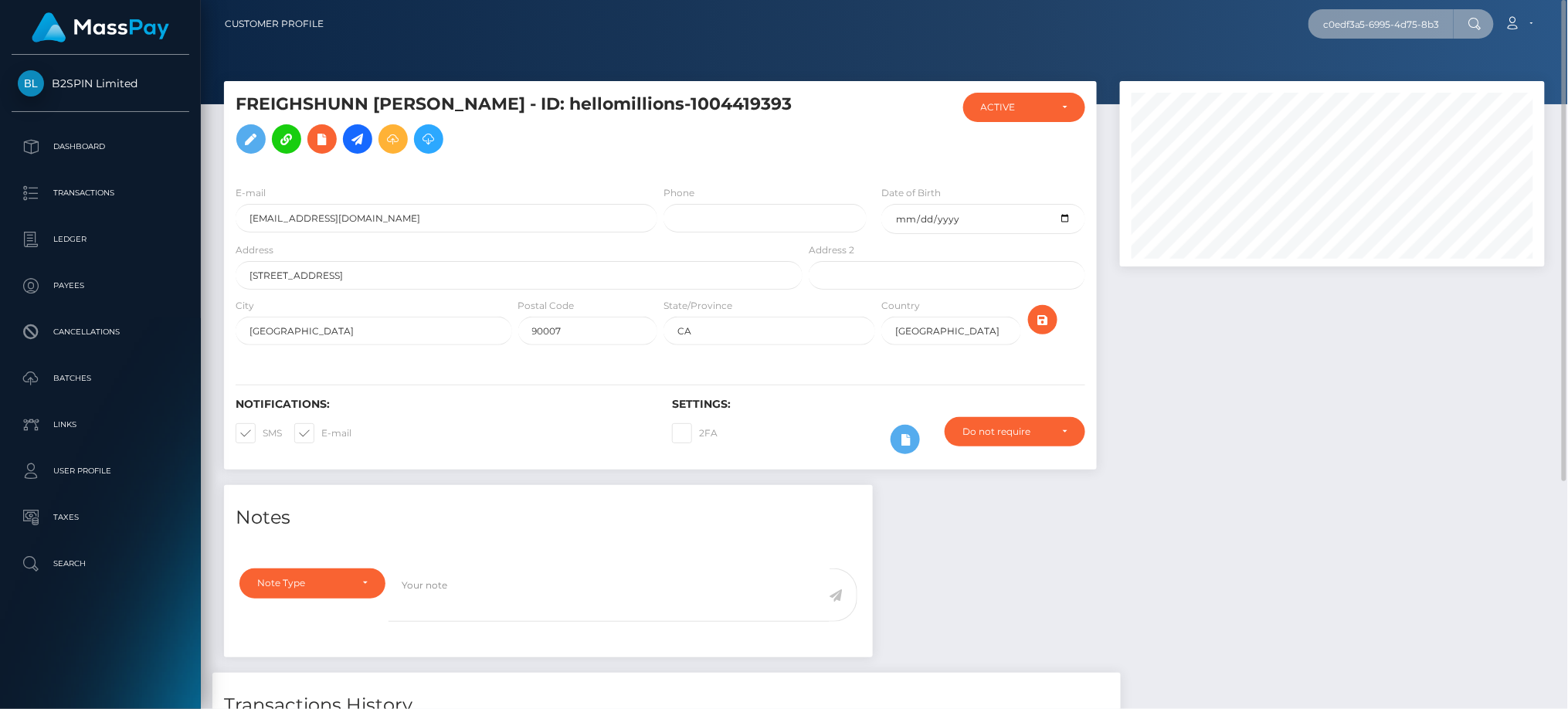
paste input "340289"
click at [1405, 25] on input "3402897" at bounding box center [1381, 23] width 145 height 29
paste input "1841212435"
type input "1841212435"
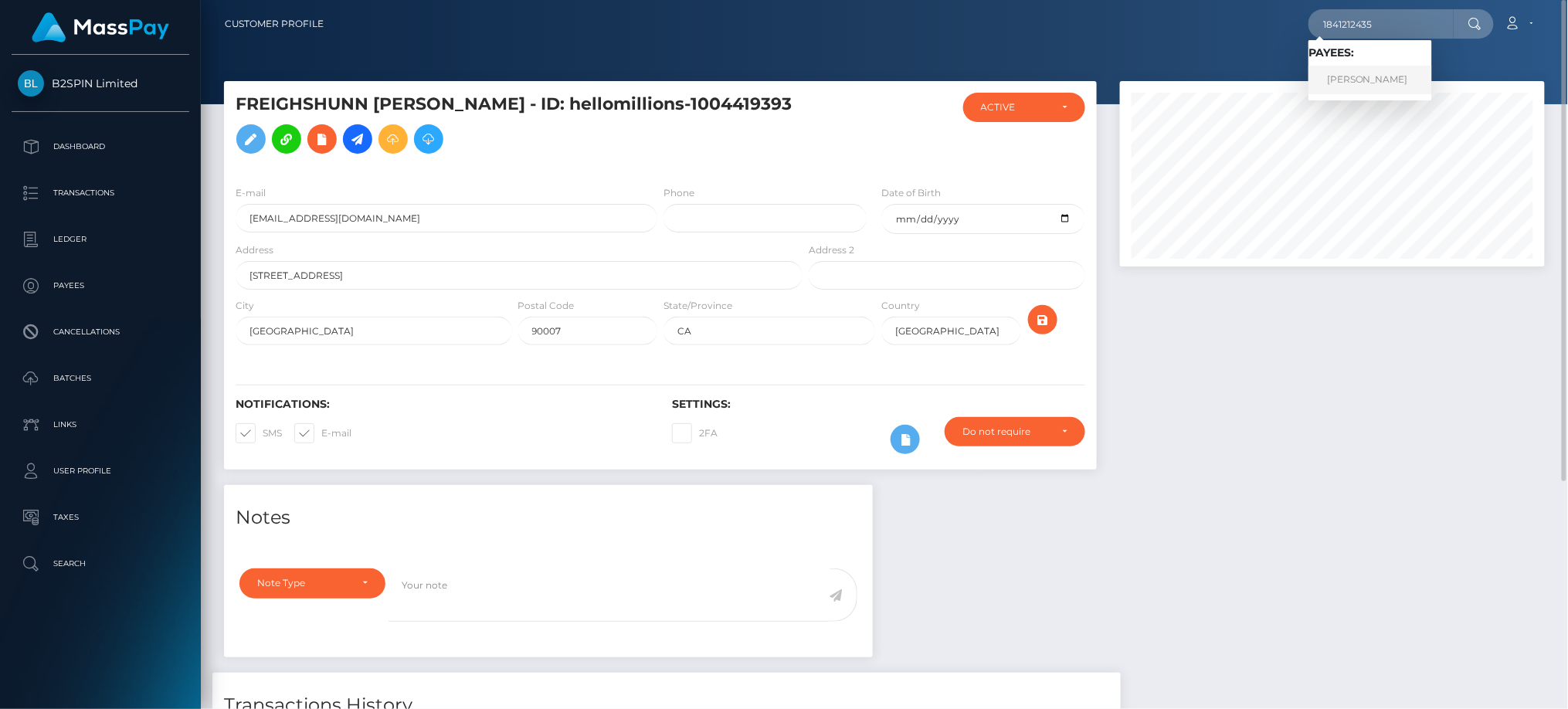
click at [1376, 84] on link "ANTHONY MANUEL CASTRO" at bounding box center [1370, 80] width 124 height 28
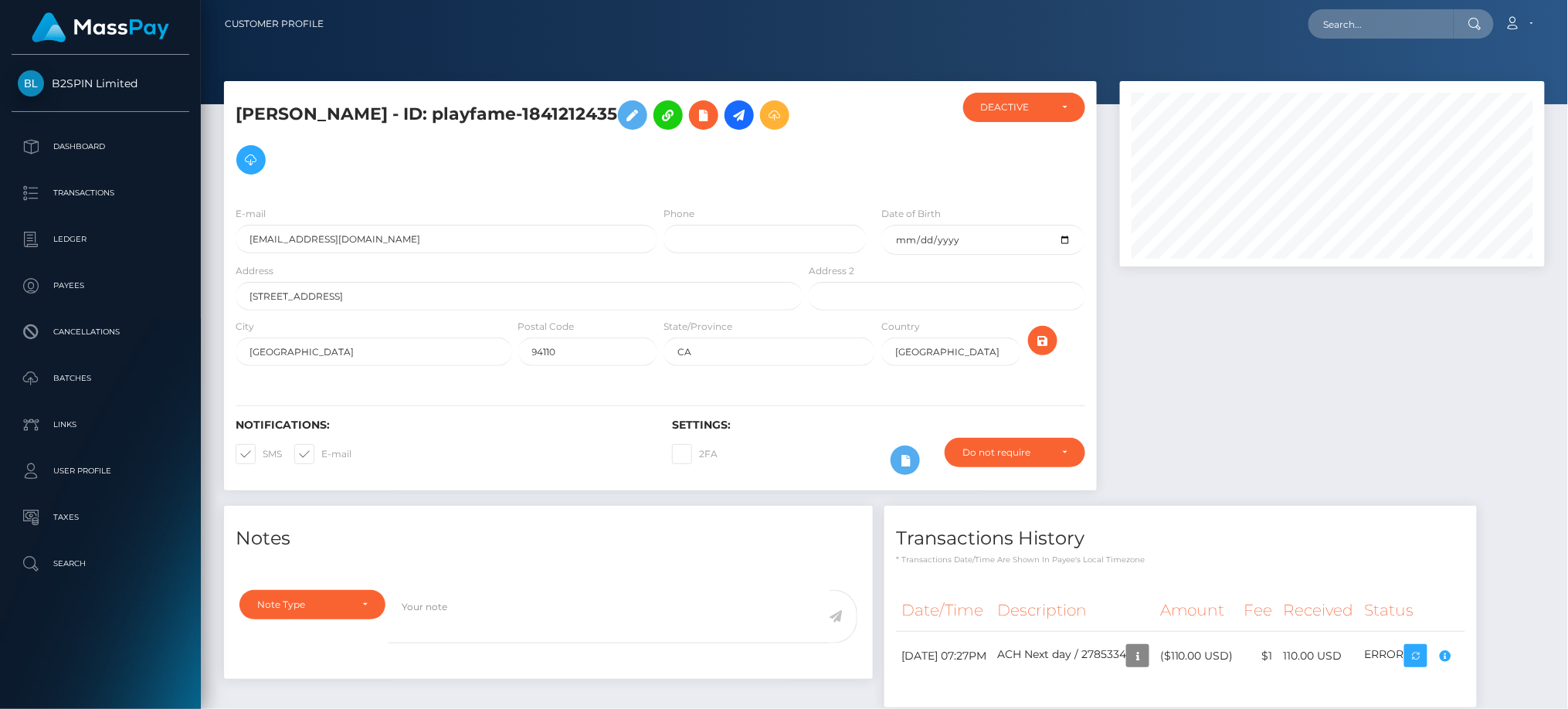
click at [1330, 392] on div at bounding box center [1332, 294] width 448 height 425
